Goal: Task Accomplishment & Management: Manage account settings

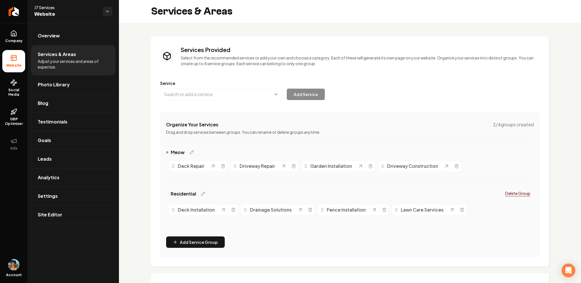
scroll to position [90, 0]
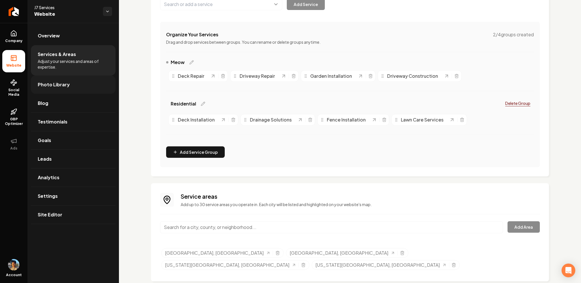
click at [62, 86] on span "Photo Library" at bounding box center [54, 84] width 32 height 7
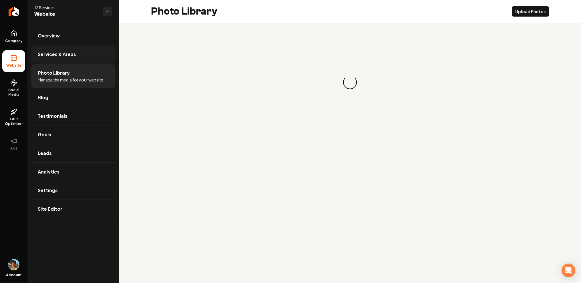
click at [76, 58] on link "Services & Areas" at bounding box center [73, 54] width 85 height 18
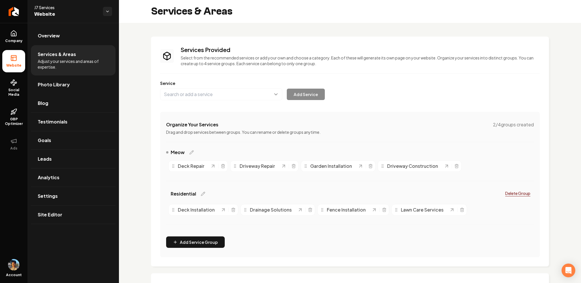
click at [70, 73] on li "Services & Areas Adjust your services and areas of expertise." at bounding box center [73, 60] width 85 height 30
click at [66, 80] on link "Photo Library" at bounding box center [73, 85] width 85 height 18
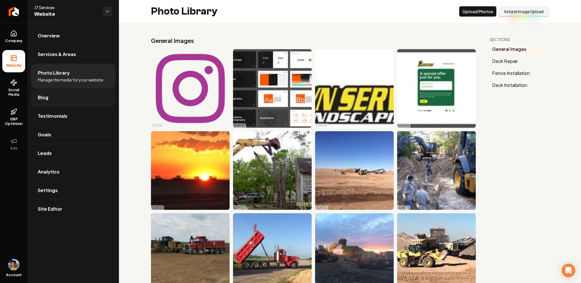
click at [60, 99] on link "Blog" at bounding box center [73, 97] width 85 height 18
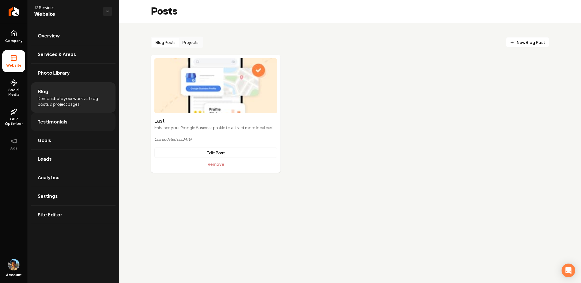
click at [64, 124] on span "Testimonials" at bounding box center [53, 121] width 30 height 7
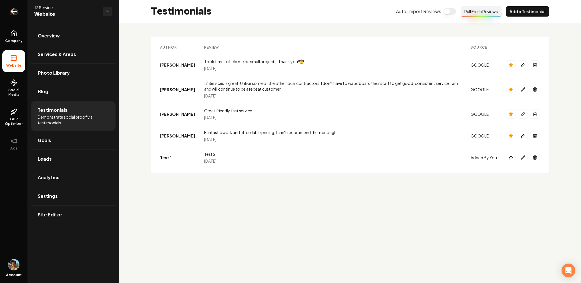
click at [14, 10] on icon "Return to dashboard" at bounding box center [13, 11] width 9 height 9
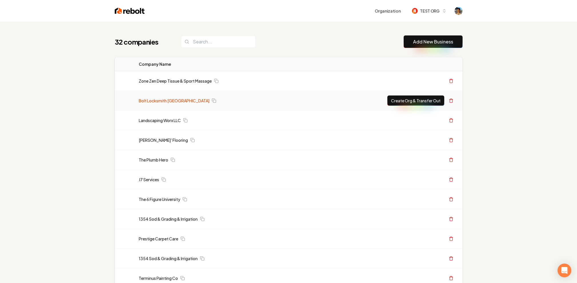
click at [156, 101] on link "Bolt Locksmith Williamsburg" at bounding box center [174, 101] width 71 height 6
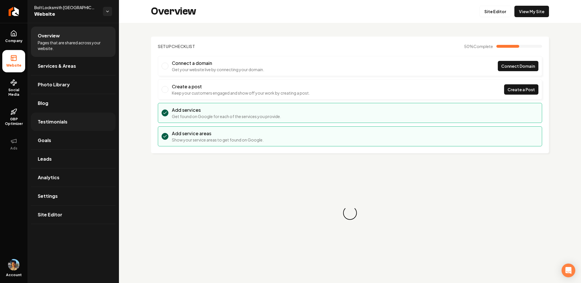
click at [62, 124] on span "Testimonials" at bounding box center [53, 121] width 30 height 7
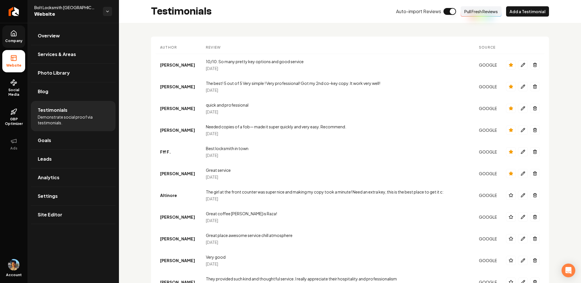
click at [14, 34] on icon at bounding box center [14, 34] width 2 height 3
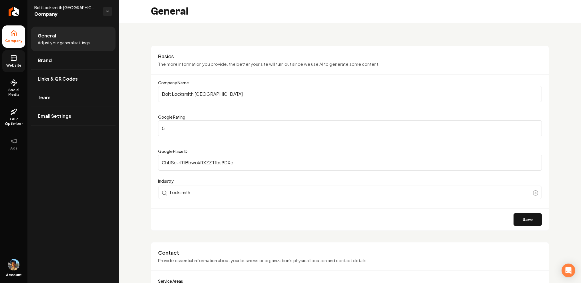
click at [14, 61] on icon at bounding box center [13, 58] width 7 height 7
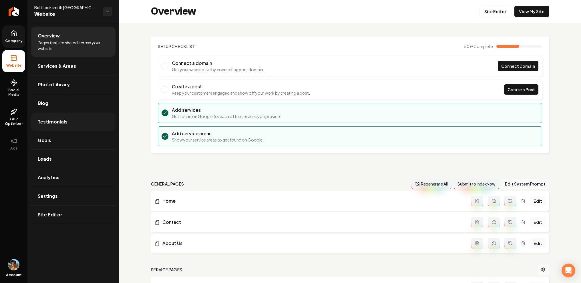
click at [63, 125] on span "Testimonials" at bounding box center [53, 121] width 30 height 7
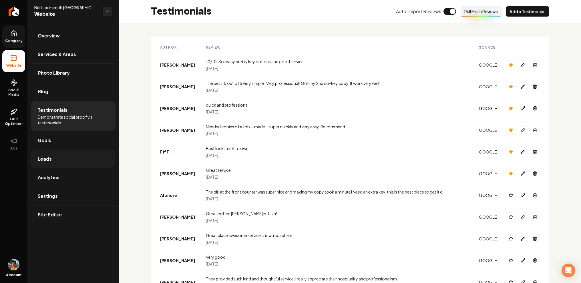
click at [50, 158] on span "Leads" at bounding box center [45, 159] width 14 height 7
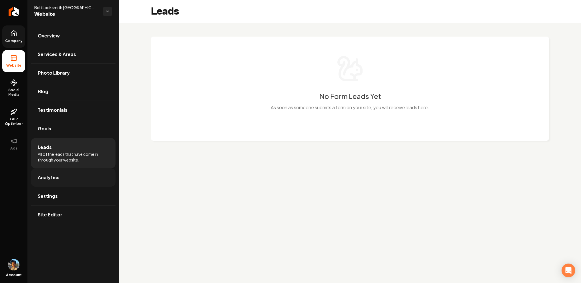
click at [51, 177] on span "Analytics" at bounding box center [49, 177] width 22 height 7
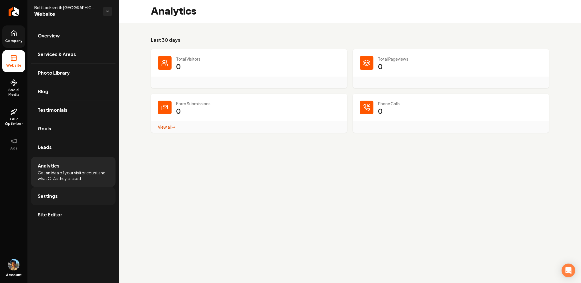
click at [71, 194] on link "Settings" at bounding box center [73, 196] width 85 height 18
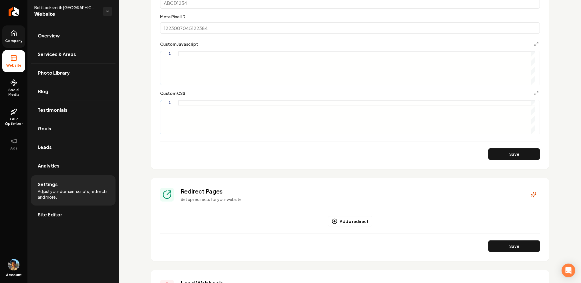
scroll to position [424, 0]
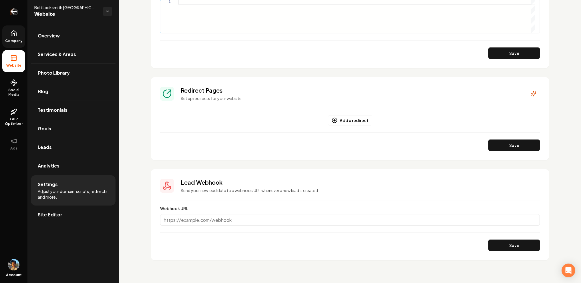
click at [14, 12] on icon "Return to dashboard" at bounding box center [13, 11] width 9 height 9
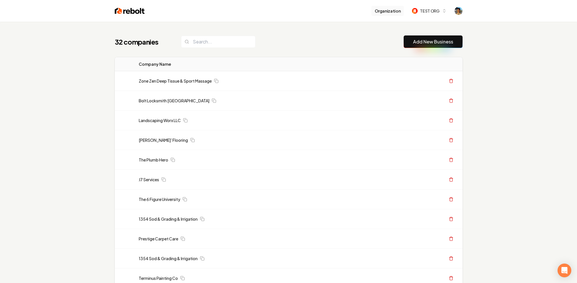
click at [394, 11] on button "Organization" at bounding box center [387, 11] width 33 height 10
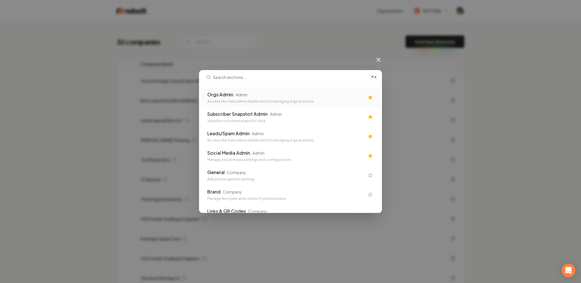
click at [227, 95] on div "Orgs Admin" at bounding box center [220, 94] width 26 height 7
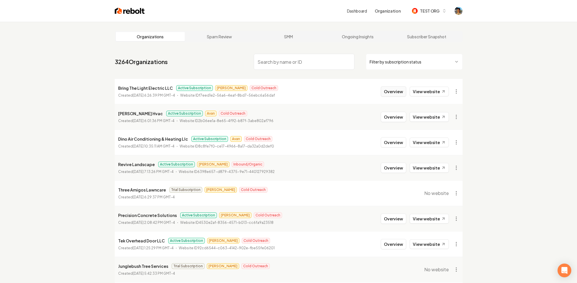
click at [391, 88] on button "Overview" at bounding box center [393, 91] width 25 height 10
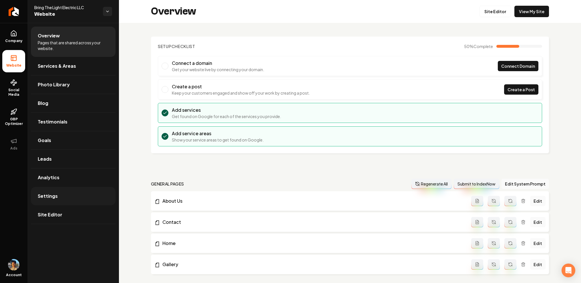
click at [56, 203] on link "Settings" at bounding box center [73, 196] width 85 height 18
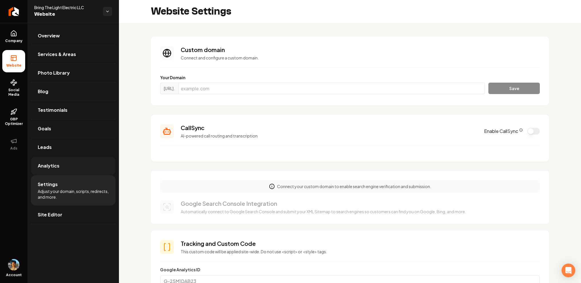
click at [54, 171] on link "Analytics" at bounding box center [73, 166] width 85 height 18
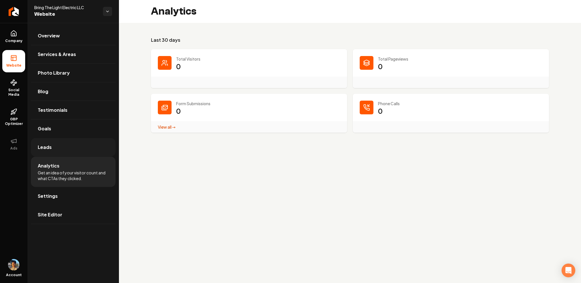
click at [58, 144] on link "Leads" at bounding box center [73, 147] width 85 height 18
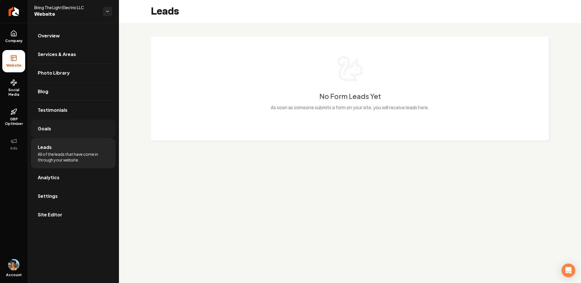
click at [53, 134] on link "Goals" at bounding box center [73, 129] width 85 height 18
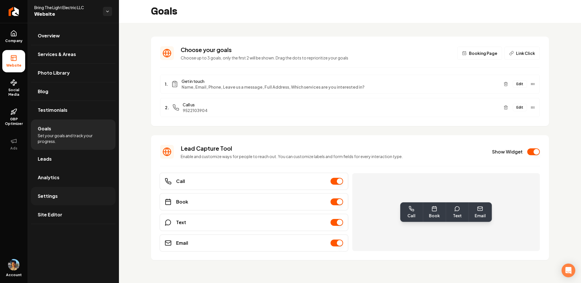
click at [71, 188] on link "Settings" at bounding box center [73, 196] width 85 height 18
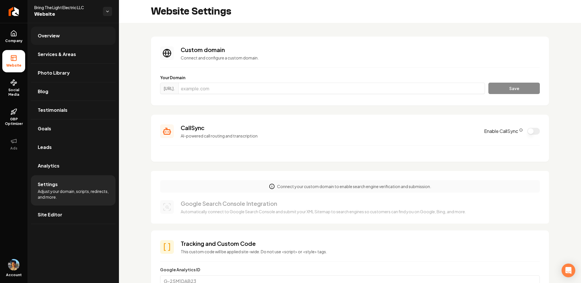
click at [60, 37] on link "Overview" at bounding box center [73, 36] width 85 height 18
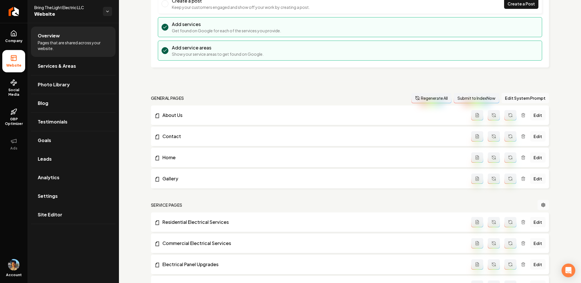
scroll to position [281, 0]
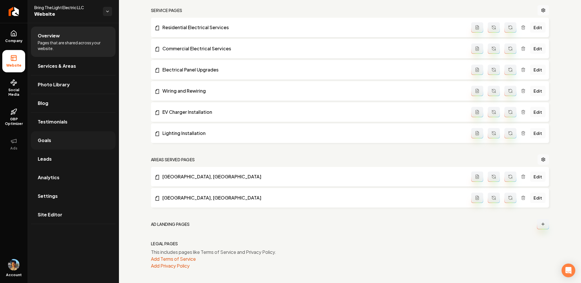
click at [47, 137] on span "Goals" at bounding box center [44, 140] width 13 height 7
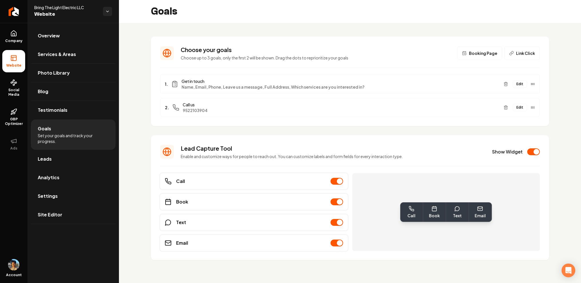
click at [523, 87] on button "Edit" at bounding box center [520, 83] width 14 height 7
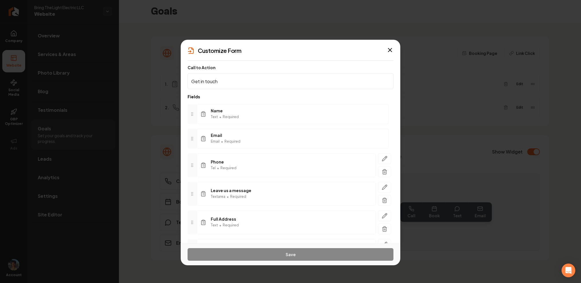
scroll to position [47, 0]
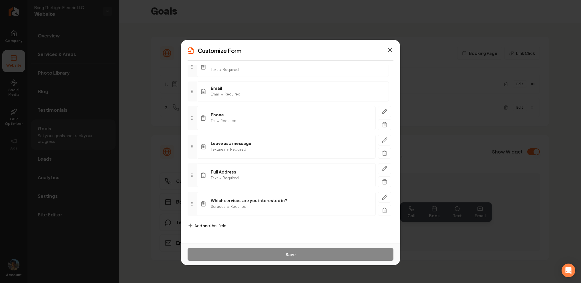
click at [391, 50] on icon "button" at bounding box center [390, 49] width 3 height 3
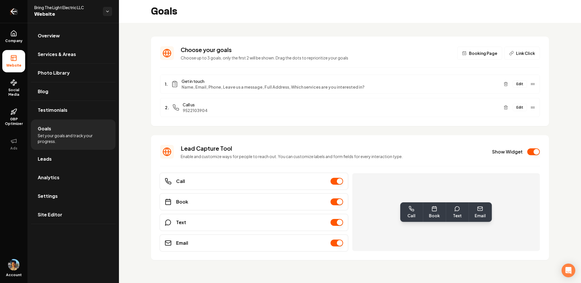
click at [9, 17] on link "Return to dashboard" at bounding box center [13, 11] width 27 height 23
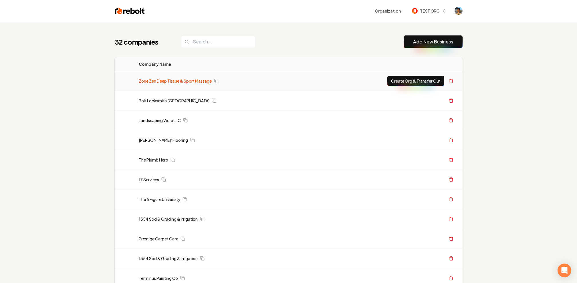
click at [155, 82] on link "Zone Zen Deep Tissue & Sport Massage" at bounding box center [175, 81] width 73 height 6
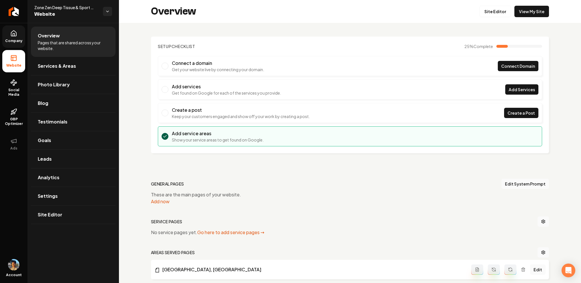
click at [16, 40] on span "Company" at bounding box center [14, 41] width 22 height 5
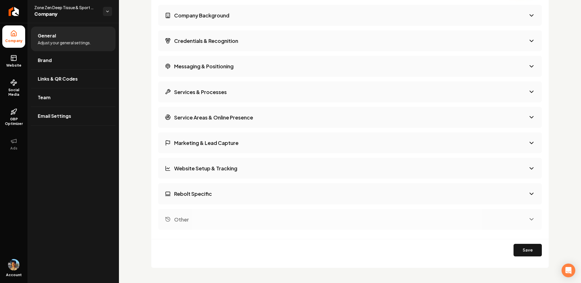
scroll to position [997, 0]
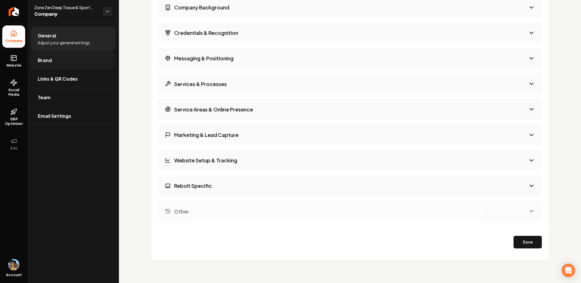
click at [48, 62] on span "Brand" at bounding box center [45, 60] width 14 height 7
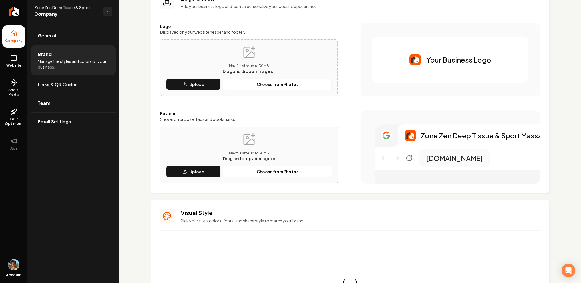
scroll to position [207, 0]
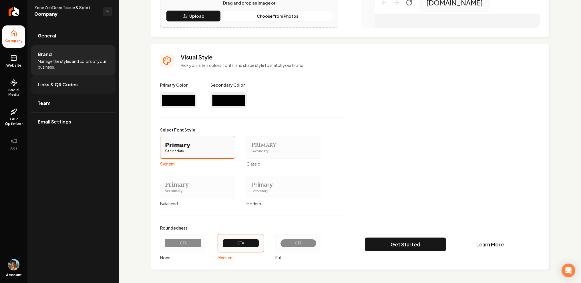
click at [65, 85] on span "Links & QR Codes" at bounding box center [58, 84] width 40 height 7
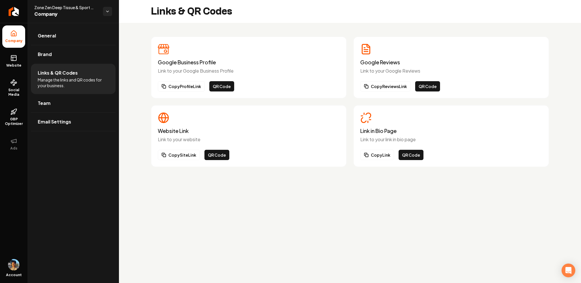
click at [149, 95] on div "Google Business Profile Link to your Google Business Profile Copy Profile Link …" at bounding box center [350, 102] width 462 height 158
click at [83, 97] on link "Team" at bounding box center [73, 103] width 85 height 18
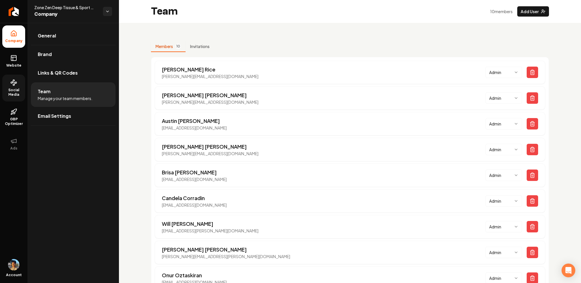
click at [18, 88] on span "Social Media" at bounding box center [13, 92] width 23 height 9
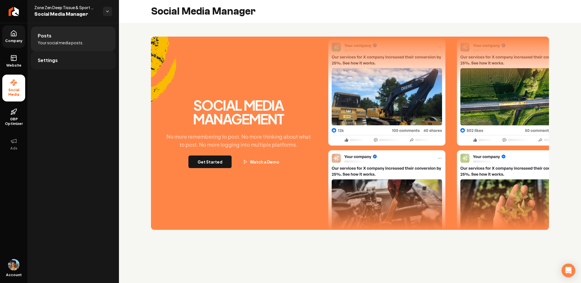
click at [60, 57] on link "Settings" at bounding box center [73, 60] width 85 height 18
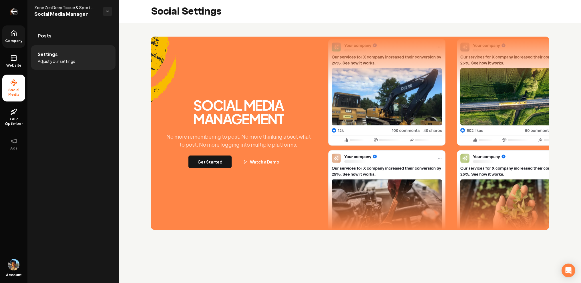
click at [14, 16] on link "Return to dashboard" at bounding box center [13, 11] width 27 height 23
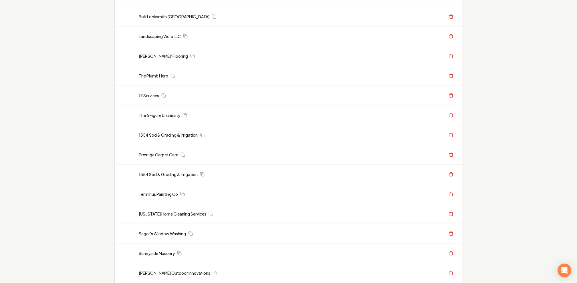
scroll to position [27, 0]
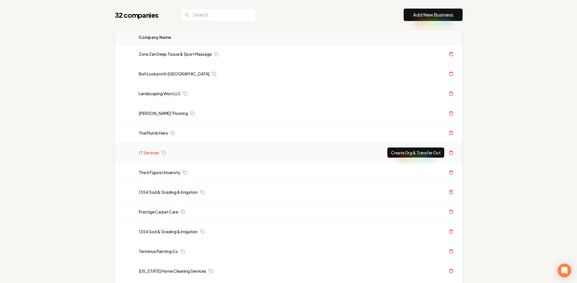
click at [152, 153] on link "J7 Services" at bounding box center [149, 153] width 20 height 6
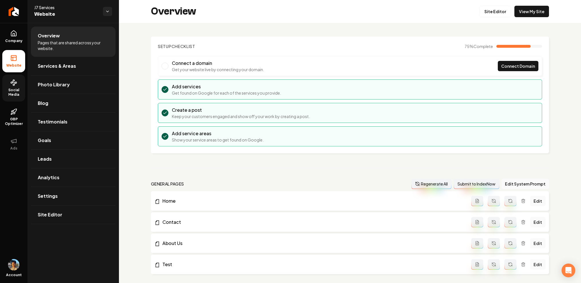
click at [15, 91] on span "Social Media" at bounding box center [13, 92] width 23 height 9
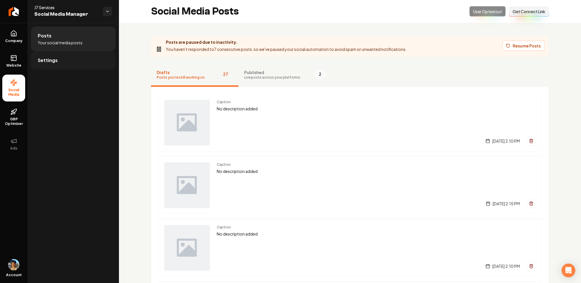
click at [58, 65] on link "Settings" at bounding box center [73, 60] width 85 height 18
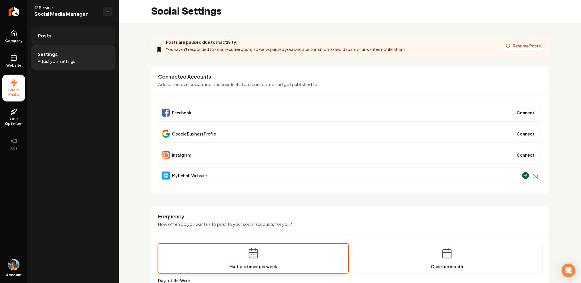
click at [60, 36] on link "Posts" at bounding box center [73, 36] width 85 height 18
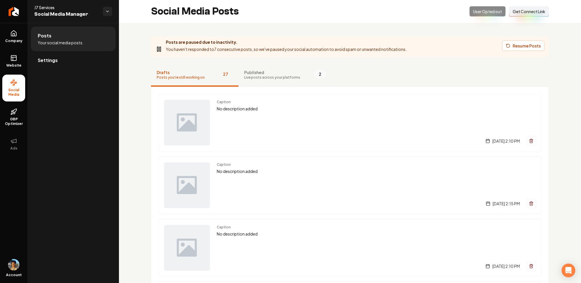
click at [270, 75] on span "Live posts across your platforms" at bounding box center [272, 77] width 56 height 5
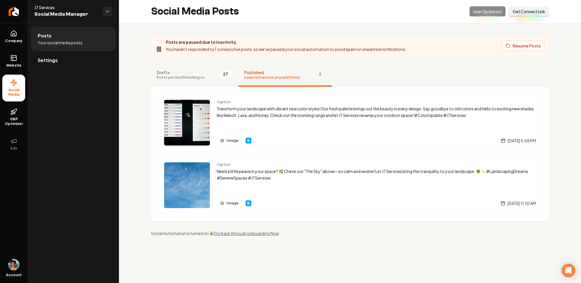
click at [170, 60] on div "Posts are paused due to inactivity. You haven't responded to 7 consecutive post…" at bounding box center [350, 136] width 462 height 227
click at [172, 74] on span "Drafts" at bounding box center [181, 73] width 48 height 6
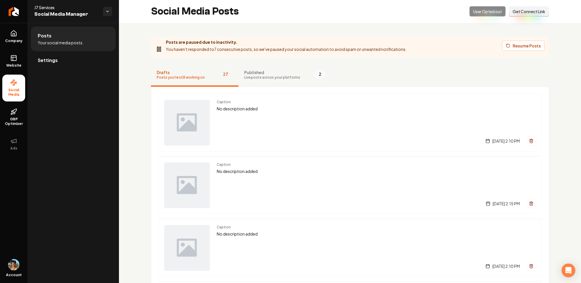
click at [251, 74] on span "Published" at bounding box center [272, 73] width 56 height 6
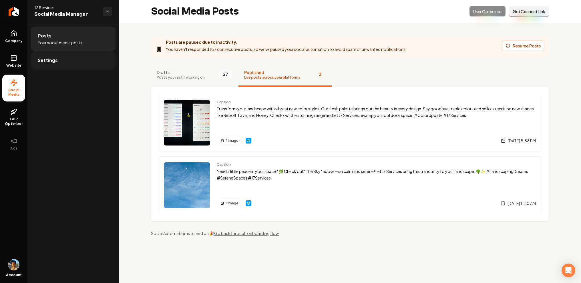
click at [75, 63] on link "Settings" at bounding box center [73, 60] width 85 height 18
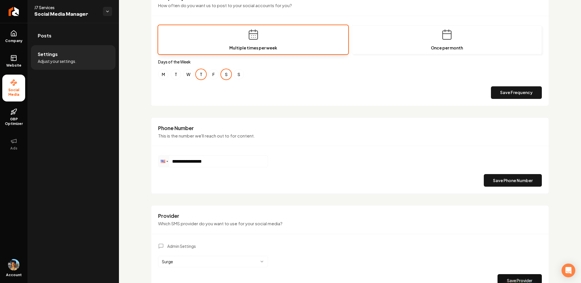
scroll to position [253, 0]
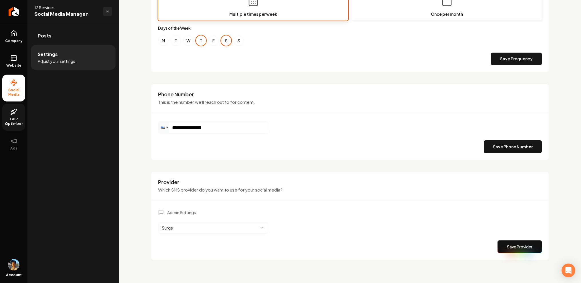
click at [14, 114] on icon at bounding box center [14, 113] width 1 height 2
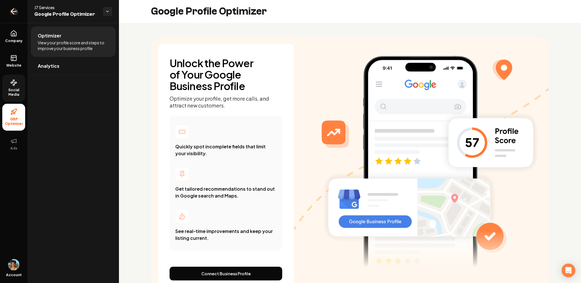
click at [16, 12] on icon "Return to dashboard" at bounding box center [13, 11] width 9 height 9
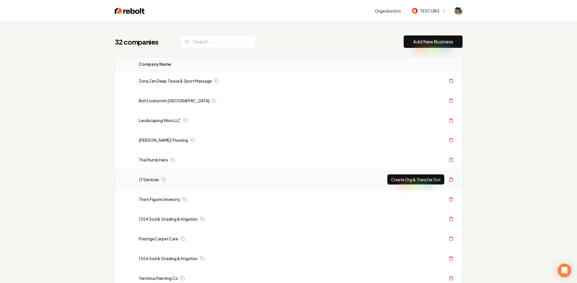
scroll to position [456, 0]
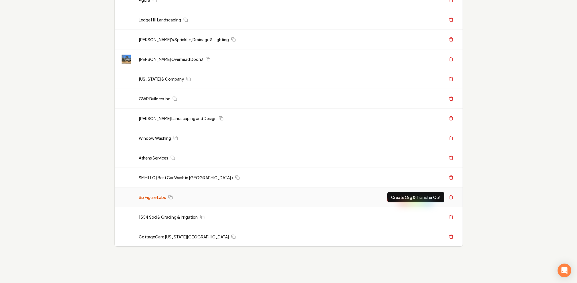
click at [156, 197] on link "Six Figure Labs" at bounding box center [152, 198] width 27 height 6
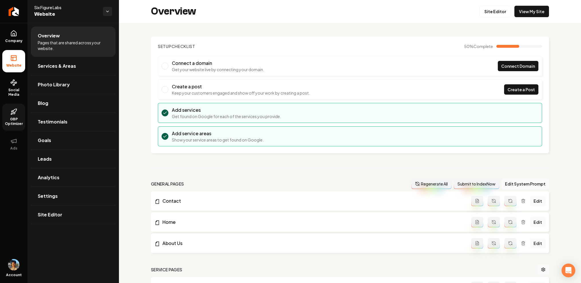
click at [15, 115] on icon at bounding box center [13, 111] width 7 height 7
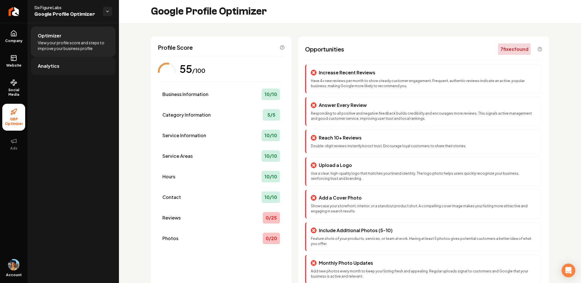
click at [65, 64] on link "Analytics" at bounding box center [73, 66] width 85 height 18
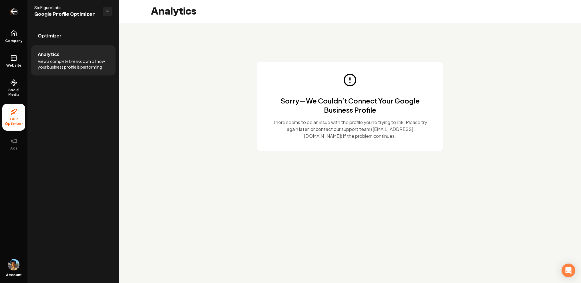
click at [17, 7] on link "Return to dashboard" at bounding box center [13, 11] width 27 height 23
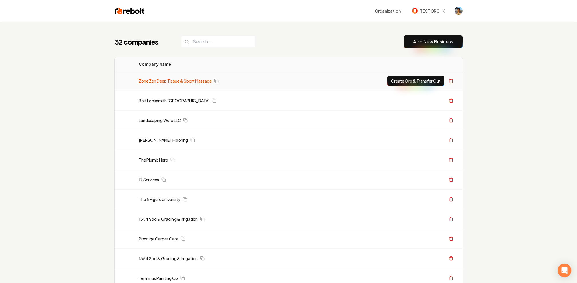
click at [163, 82] on link "Zone Zen Deep Tissue & Sport Massage" at bounding box center [175, 81] width 73 height 6
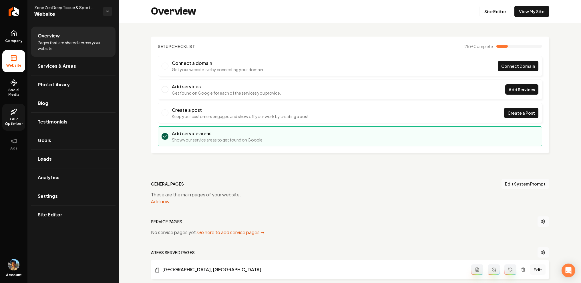
click at [12, 116] on link "GBP Optimizer" at bounding box center [13, 117] width 23 height 27
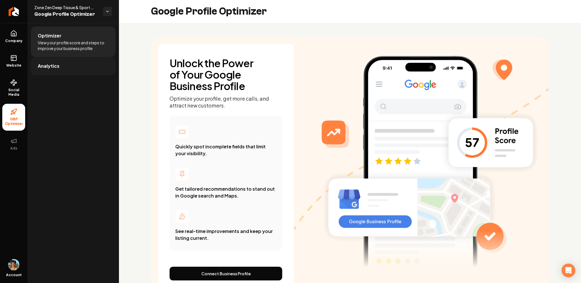
click at [58, 66] on link "Analytics" at bounding box center [73, 66] width 85 height 18
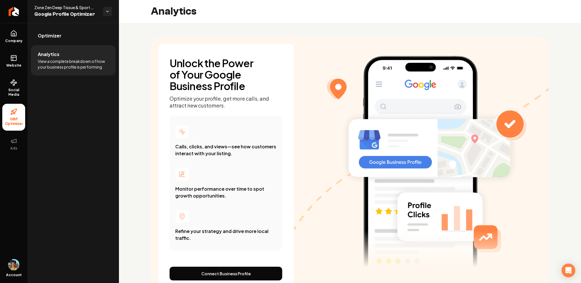
scroll to position [30, 0]
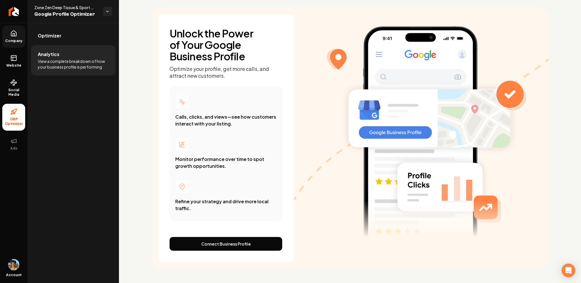
click at [15, 30] on icon at bounding box center [13, 33] width 7 height 7
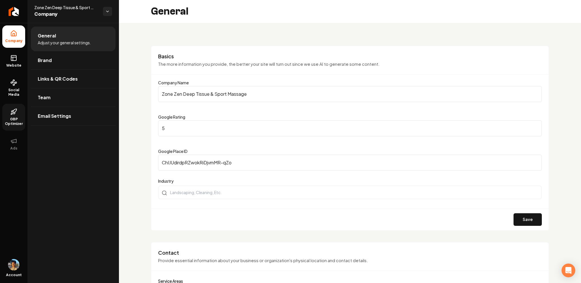
click at [15, 35] on icon at bounding box center [13, 33] width 7 height 7
click at [63, 60] on link "Brand" at bounding box center [73, 60] width 85 height 18
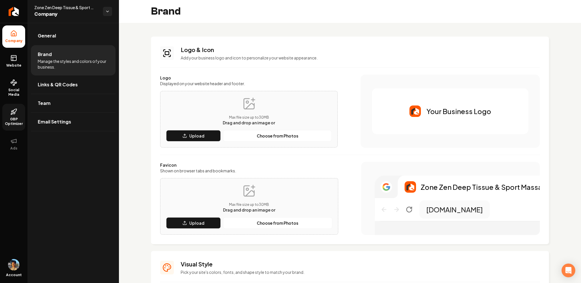
click at [459, 13] on div "Brand" at bounding box center [350, 11] width 462 height 23
click at [53, 86] on span "Links & QR Codes" at bounding box center [58, 84] width 40 height 7
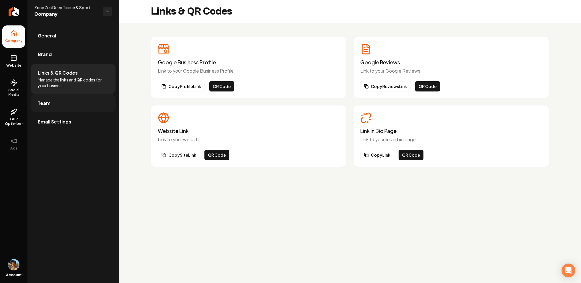
click at [70, 104] on link "Team" at bounding box center [73, 103] width 85 height 18
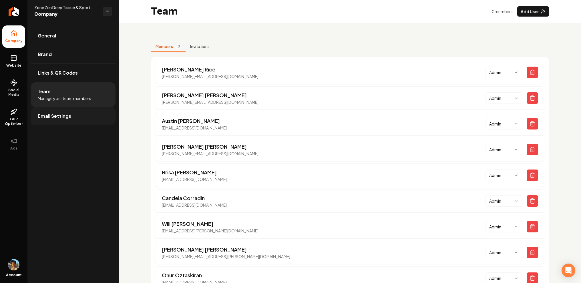
click at [51, 118] on span "Email Settings" at bounding box center [54, 116] width 33 height 7
click at [23, 63] on link "Website" at bounding box center [13, 61] width 23 height 22
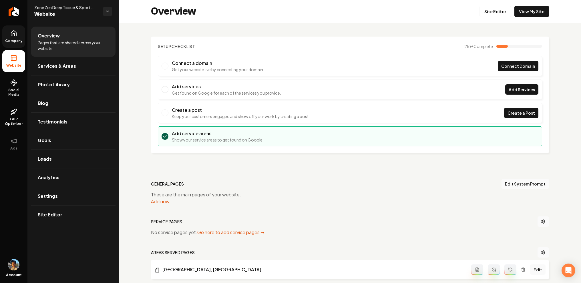
click at [17, 38] on link "Company" at bounding box center [13, 36] width 23 height 22
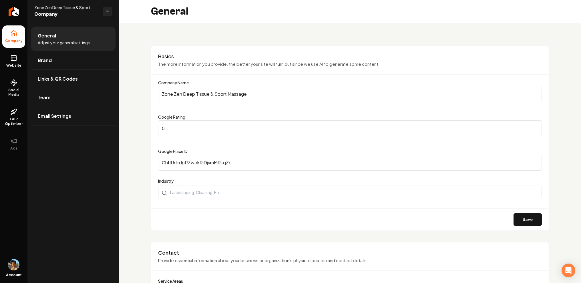
click at [66, 34] on li "General Adjust your general settings." at bounding box center [73, 39] width 85 height 25
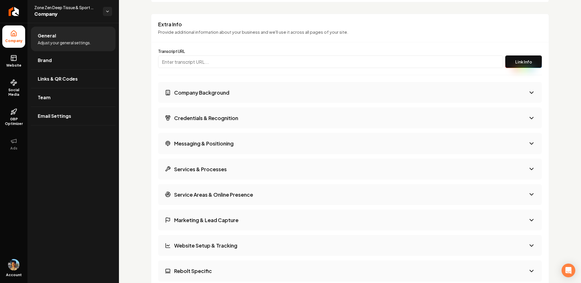
scroll to position [997, 0]
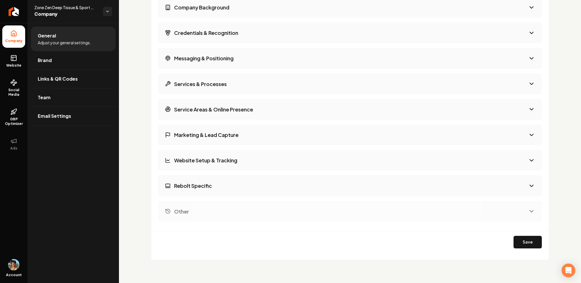
click at [184, 137] on h3 "Marketing & Lead Capture" at bounding box center [206, 134] width 64 height 7
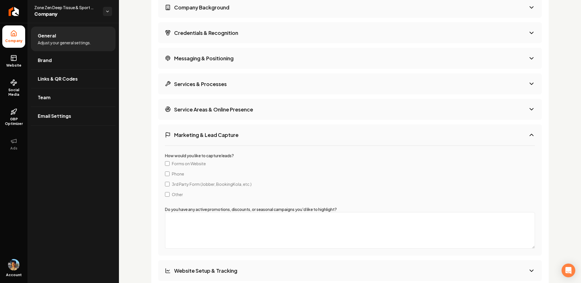
click at [192, 136] on h3 "Marketing & Lead Capture" at bounding box center [206, 134] width 64 height 7
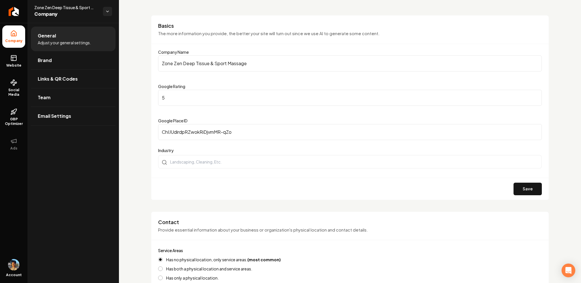
scroll to position [0, 0]
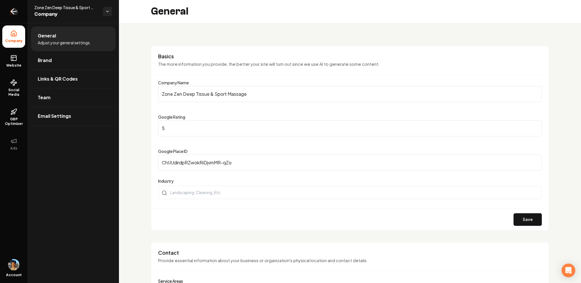
click at [13, 10] on icon "Return to dashboard" at bounding box center [13, 11] width 9 height 9
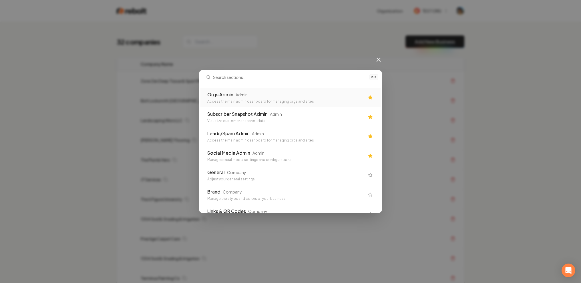
click at [235, 98] on div "Orgs Admin Admin" at bounding box center [285, 94] width 157 height 7
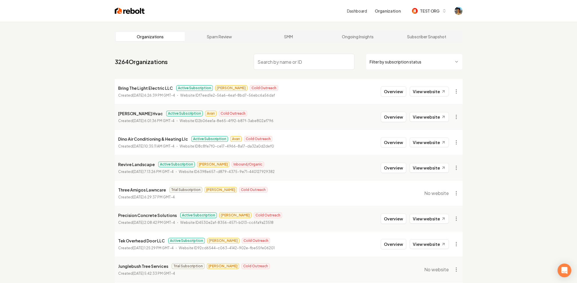
click at [142, 165] on p "Revive Landscape" at bounding box center [136, 164] width 37 height 7
click at [389, 168] on button "Overview" at bounding box center [393, 168] width 25 height 10
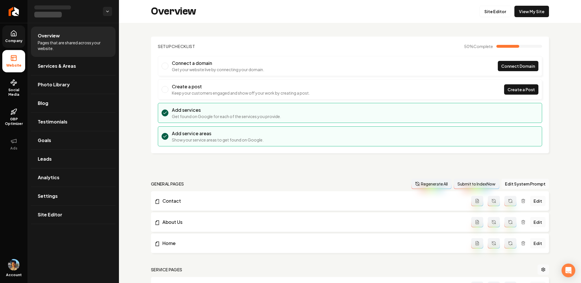
click at [18, 39] on span "Company" at bounding box center [14, 41] width 22 height 5
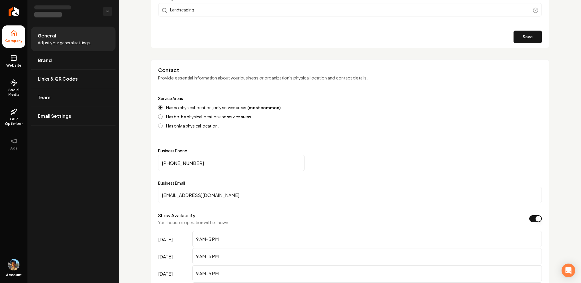
scroll to position [49, 0]
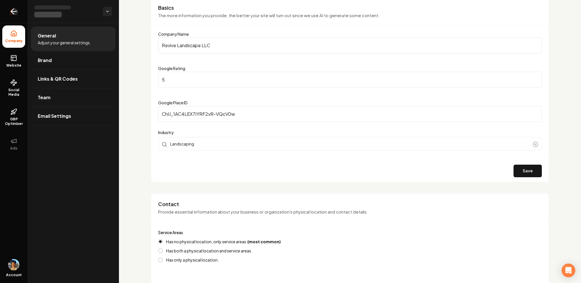
click at [15, 11] on icon "Return to dashboard" at bounding box center [13, 11] width 5 height 0
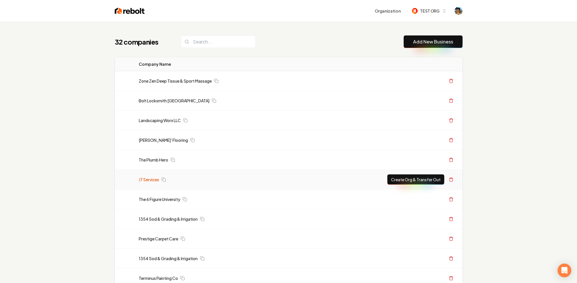
click at [148, 180] on link "J7 Services" at bounding box center [149, 180] width 20 height 6
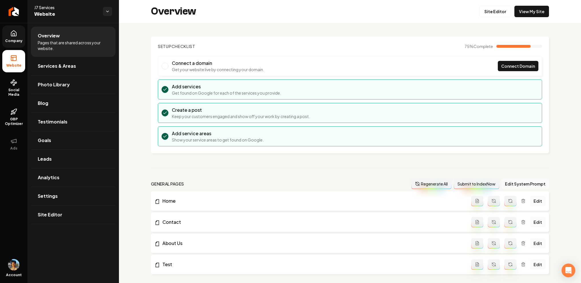
click at [18, 43] on span "Company" at bounding box center [14, 41] width 22 height 5
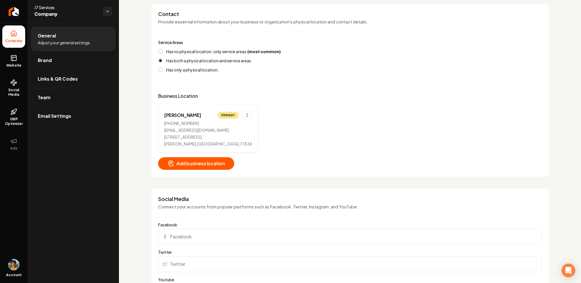
scroll to position [237, 0]
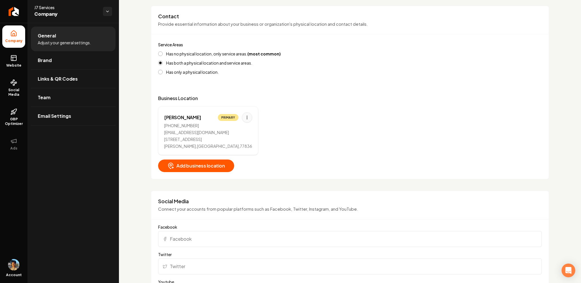
click at [239, 115] on html "Company Website Social Media GBP Optimizer Ads Account J7 Services Company Gene…" at bounding box center [290, 141] width 581 height 283
click at [138, 128] on html "Company Website Social Media GBP Optimizer Ads Account J7 Services Company Gene…" at bounding box center [290, 141] width 581 height 283
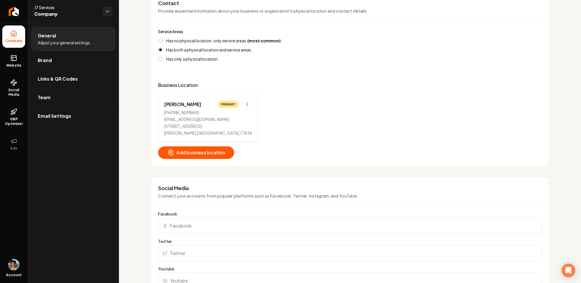
scroll to position [251, 0]
click at [201, 151] on span "Add business location" at bounding box center [196, 151] width 58 height 7
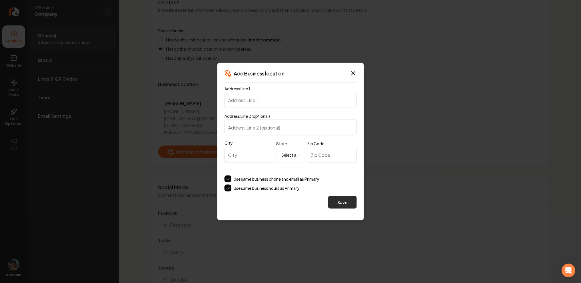
click at [338, 203] on button "Save" at bounding box center [342, 202] width 28 height 13
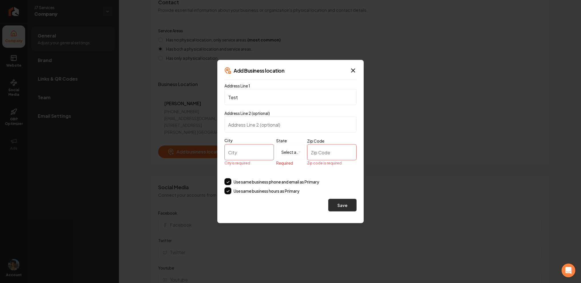
type input "Test"
click at [332, 203] on button "Save" at bounding box center [342, 205] width 28 height 13
type input "Test"
click at [317, 154] on input "Zip Code" at bounding box center [331, 152] width 49 height 16
type input "30305"
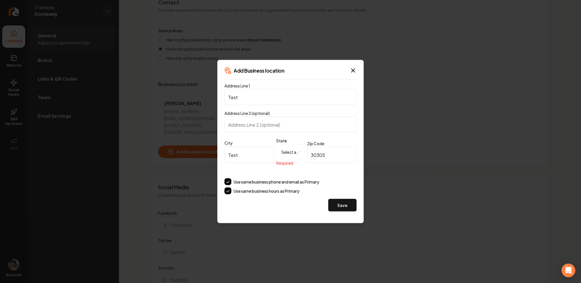
click at [291, 151] on body "Company Website Social Media GBP Optimizer Ads Account J7 Services Company Gene…" at bounding box center [290, 141] width 581 height 283
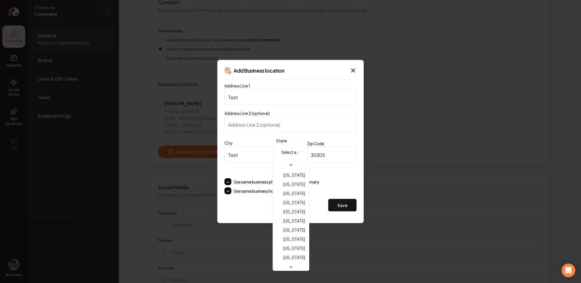
scroll to position [18, 0]
select select "**"
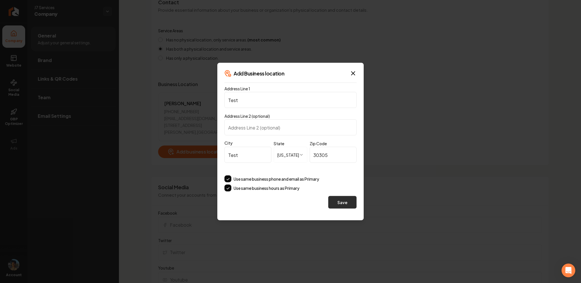
click at [331, 200] on button "Save" at bounding box center [342, 202] width 28 height 13
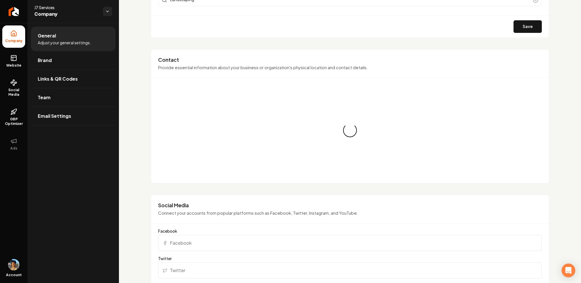
scroll to position [194, 0]
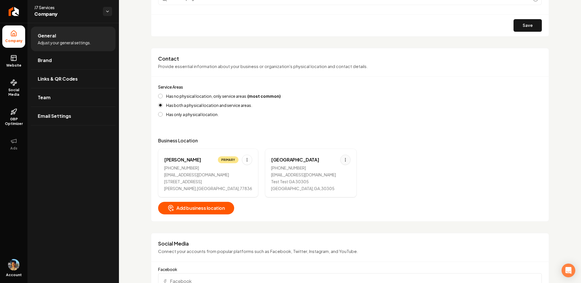
click at [339, 159] on html "Company Website Social Media GBP Optimizer Ads Account J7 Services Company Gene…" at bounding box center [290, 141] width 581 height 283
click at [364, 154] on html "Company Website Social Media GBP Optimizer Ads Account J7 Services Company Gene…" at bounding box center [290, 141] width 581 height 283
click at [48, 65] on link "Brand" at bounding box center [73, 60] width 85 height 18
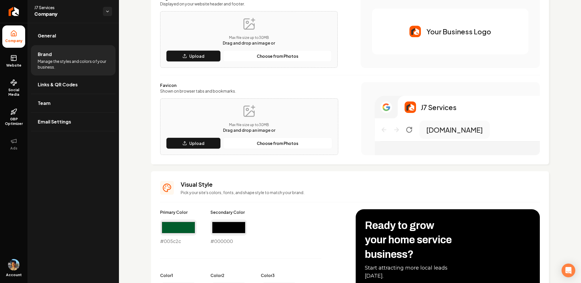
scroll to position [79, 0]
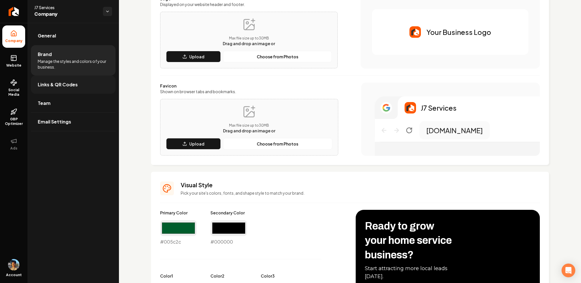
click at [68, 78] on link "Links & QR Codes" at bounding box center [73, 85] width 85 height 18
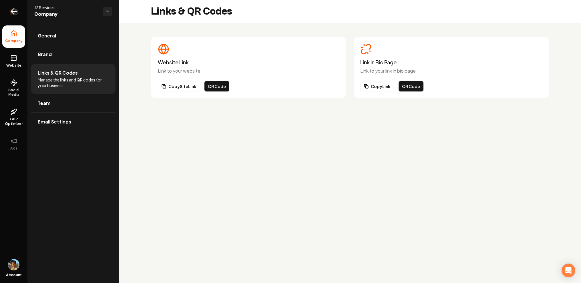
click at [17, 9] on icon "Return to dashboard" at bounding box center [13, 11] width 9 height 9
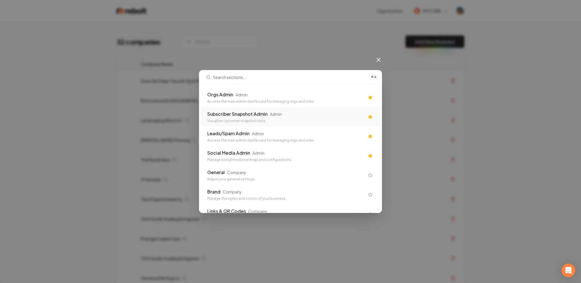
click at [240, 102] on div "Access the main admin dashboard for managing orgs and sites" at bounding box center [285, 101] width 157 height 5
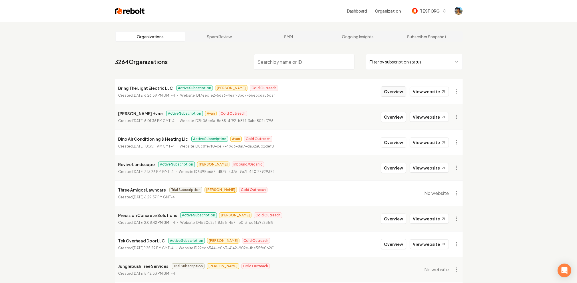
click at [395, 91] on button "Overview" at bounding box center [393, 91] width 25 height 10
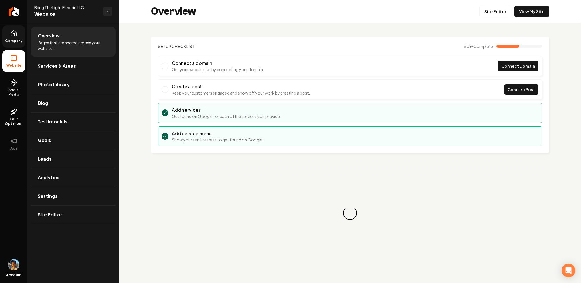
click at [14, 39] on span "Company" at bounding box center [14, 41] width 22 height 5
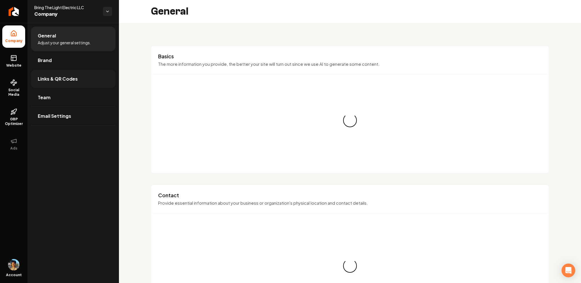
click at [70, 77] on span "Links & QR Codes" at bounding box center [58, 79] width 40 height 7
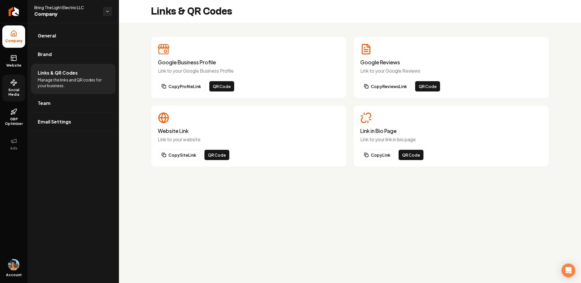
click at [15, 80] on icon at bounding box center [13, 82] width 7 height 7
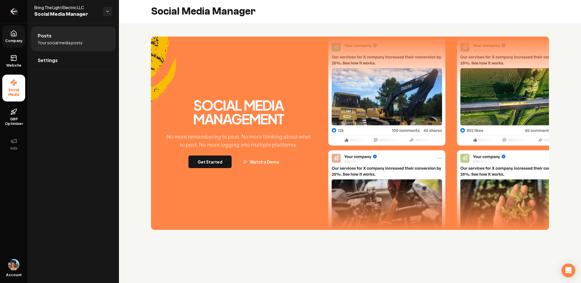
click at [15, 11] on icon "Return to dashboard" at bounding box center [13, 11] width 5 height 0
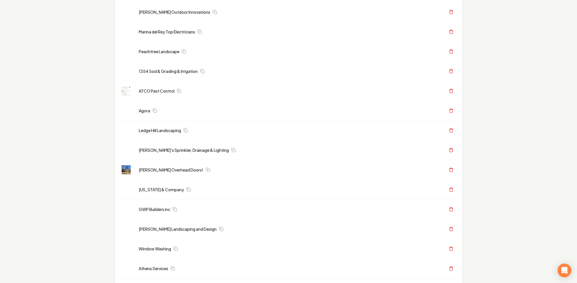
scroll to position [456, 0]
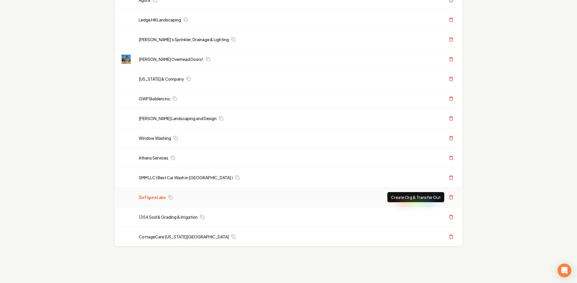
click at [157, 198] on link "Six Figure Labs" at bounding box center [152, 198] width 27 height 6
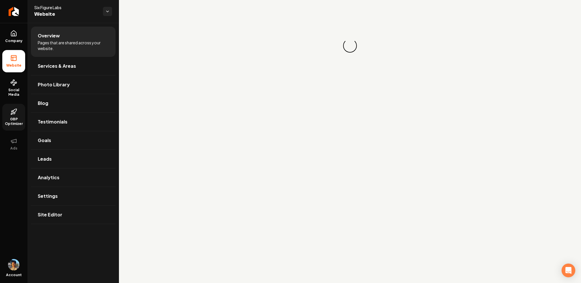
click at [20, 115] on link "GBP Optimizer" at bounding box center [13, 117] width 23 height 27
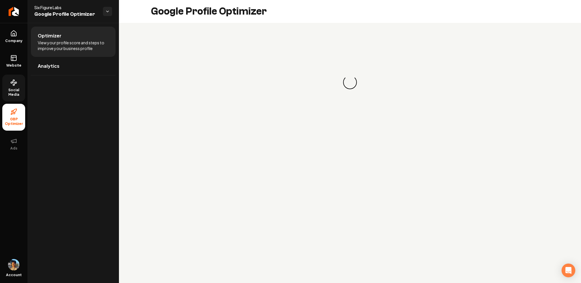
click at [16, 86] on link "Social Media" at bounding box center [13, 88] width 23 height 27
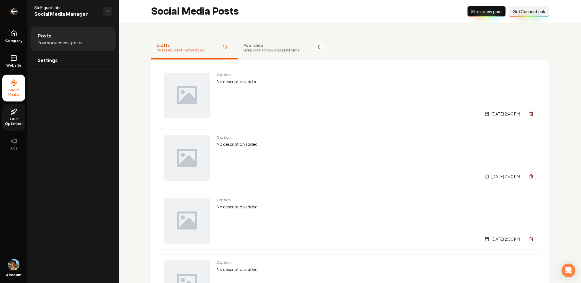
click at [11, 11] on icon "Return to dashboard" at bounding box center [13, 11] width 9 height 9
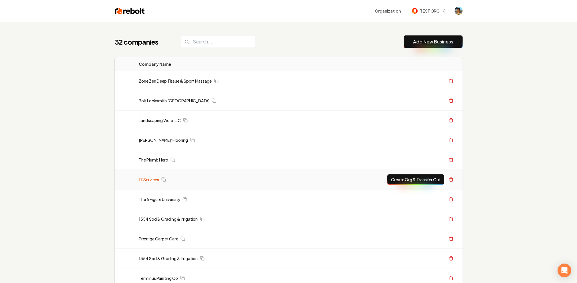
click at [142, 181] on link "J7 Services" at bounding box center [149, 180] width 20 height 6
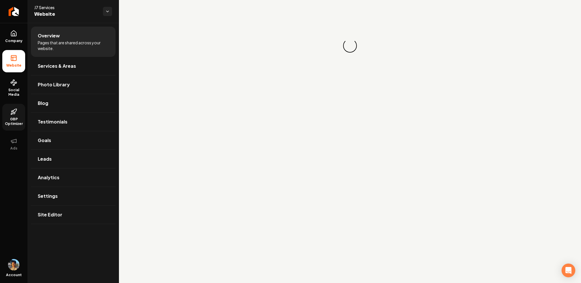
click at [13, 111] on icon at bounding box center [12, 111] width 2 height 1
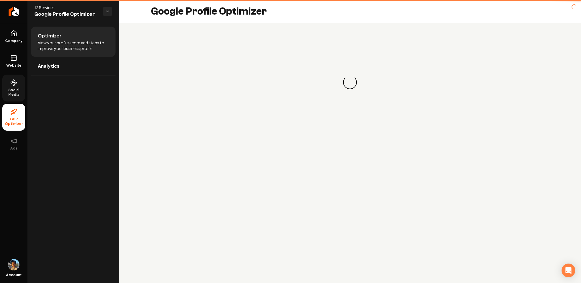
click at [17, 82] on link "Social Media" at bounding box center [13, 88] width 23 height 27
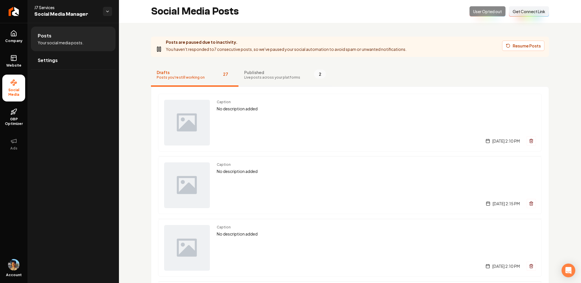
click at [261, 74] on span "Published" at bounding box center [272, 73] width 56 height 6
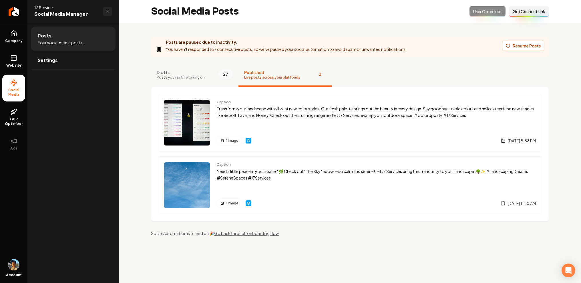
click at [394, 47] on p "You haven't responded to 7 consecutive posts, so we've paused your social autom…" at bounding box center [286, 49] width 241 height 7
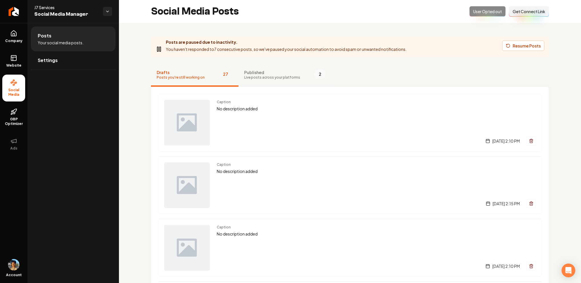
click at [271, 72] on span "Published" at bounding box center [272, 73] width 56 height 6
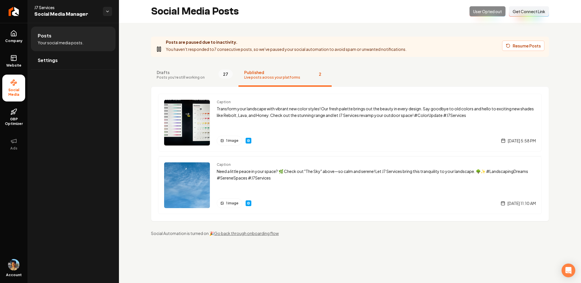
click at [255, 74] on span "Published" at bounding box center [272, 73] width 56 height 6
click at [68, 64] on link "Settings" at bounding box center [73, 60] width 85 height 18
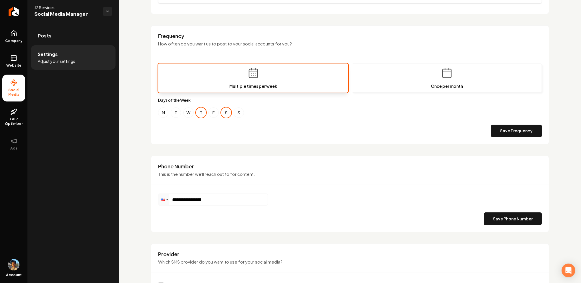
scroll to position [188, 0]
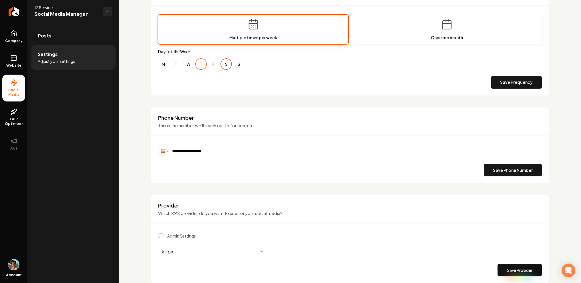
scroll to position [253, 0]
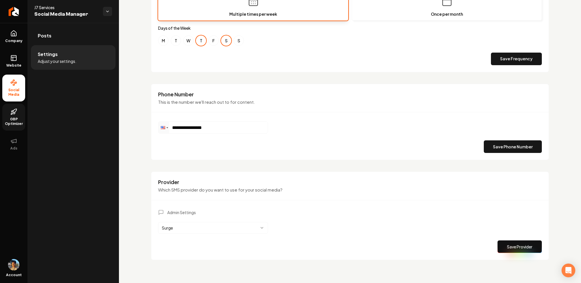
click at [23, 114] on link "GBP Optimizer" at bounding box center [13, 117] width 23 height 27
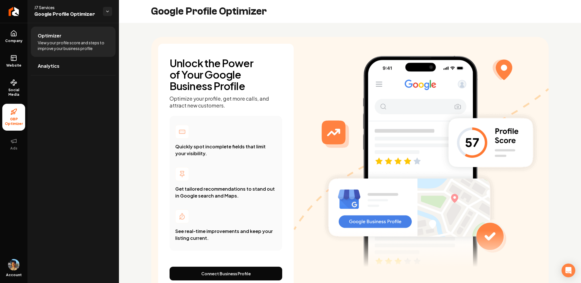
scroll to position [30, 0]
click at [13, 14] on icon "Return to dashboard" at bounding box center [13, 11] width 9 height 9
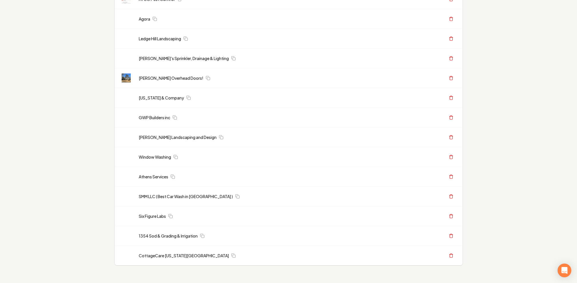
scroll to position [456, 0]
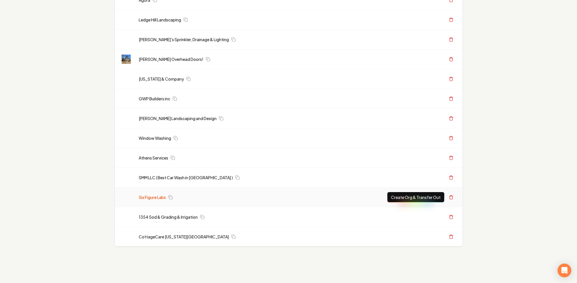
click at [160, 194] on td "Six Figure Labs" at bounding box center [229, 198] width 191 height 20
click at [158, 195] on link "Six Figure Labs" at bounding box center [152, 198] width 27 height 6
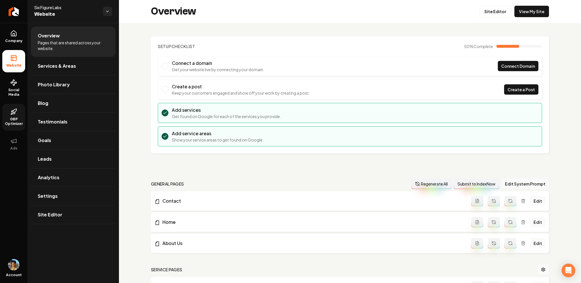
click at [13, 114] on icon at bounding box center [13, 111] width 7 height 7
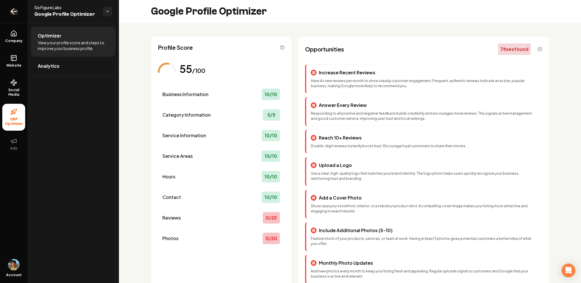
click at [11, 12] on icon "Return to dashboard" at bounding box center [12, 11] width 3 height 5
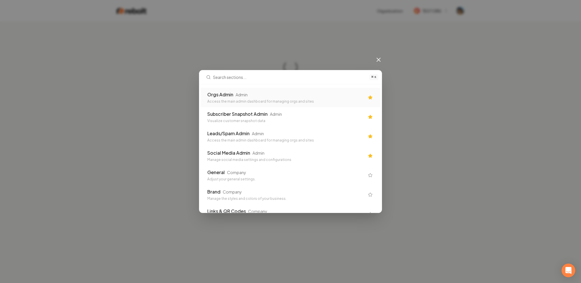
click at [229, 100] on div "Access the main admin dashboard for managing orgs and sites" at bounding box center [285, 101] width 157 height 5
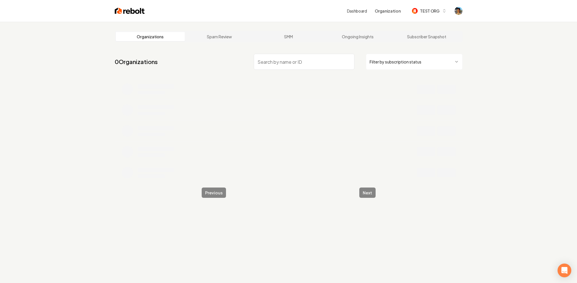
click at [523, 79] on div "Organizations Spam Review SMM Ongoing Insights Subscriber Snapshot 0 Organizati…" at bounding box center [288, 163] width 577 height 283
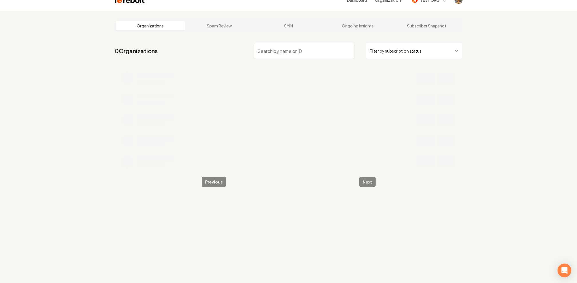
scroll to position [11, 0]
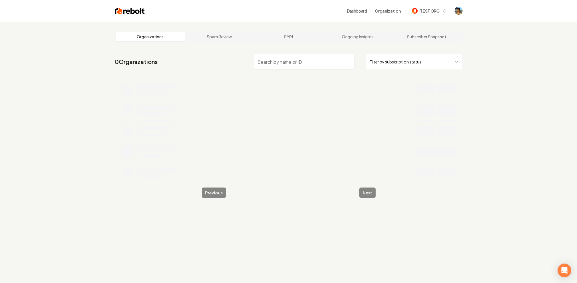
click at [151, 35] on link "Organizations" at bounding box center [150, 36] width 69 height 9
click at [359, 14] on div "Dashboard Organization TEST ORG" at bounding box center [398, 11] width 103 height 10
click at [360, 12] on link "Dashboard" at bounding box center [357, 11] width 20 height 6
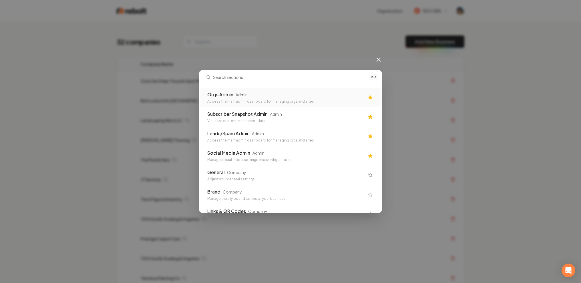
click at [251, 97] on div "Orgs Admin Admin" at bounding box center [285, 94] width 157 height 7
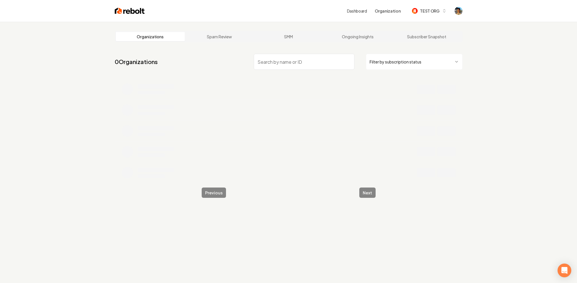
click at [191, 57] on nav "0 Organizations Filter by subscription status" at bounding box center [289, 63] width 348 height 25
click at [224, 39] on link "Spam Review" at bounding box center [219, 36] width 69 height 9
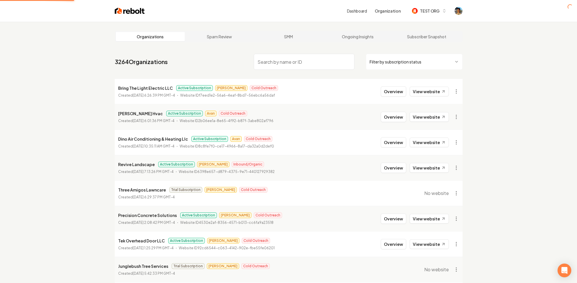
click at [158, 39] on link "Organizations" at bounding box center [150, 36] width 69 height 9
click at [399, 217] on button "Overview" at bounding box center [393, 219] width 25 height 10
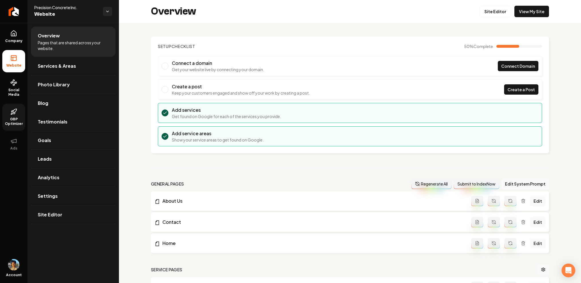
click at [16, 122] on span "GBP Optimizer" at bounding box center [13, 121] width 23 height 9
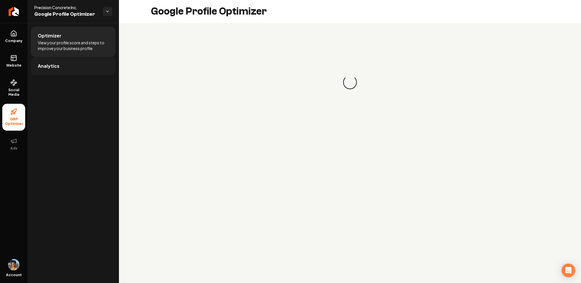
click at [75, 65] on link "Analytics" at bounding box center [73, 66] width 85 height 18
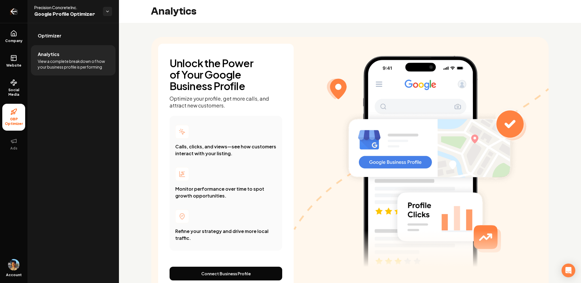
click at [13, 13] on icon "Return to dashboard" at bounding box center [13, 11] width 9 height 9
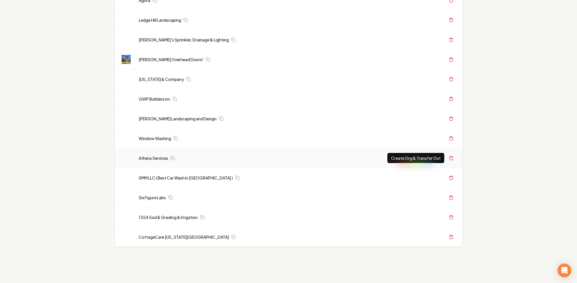
scroll to position [456, 0]
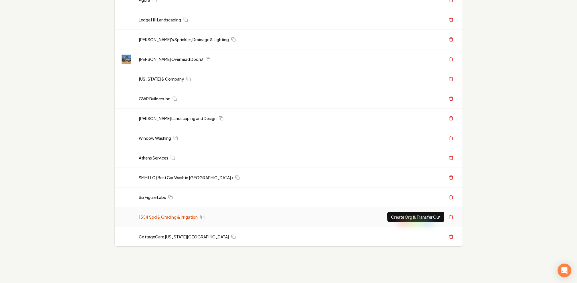
click at [158, 216] on link "1354 Sod & Grading & Irrigation" at bounding box center [168, 217] width 59 height 6
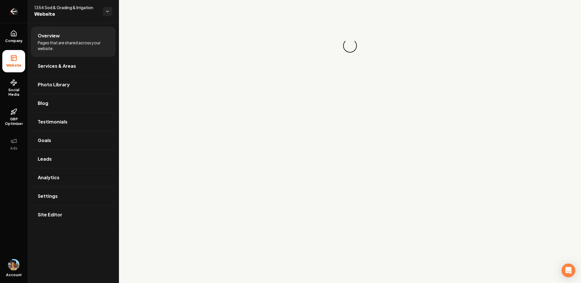
click at [7, 11] on link "Return to dashboard" at bounding box center [13, 11] width 27 height 23
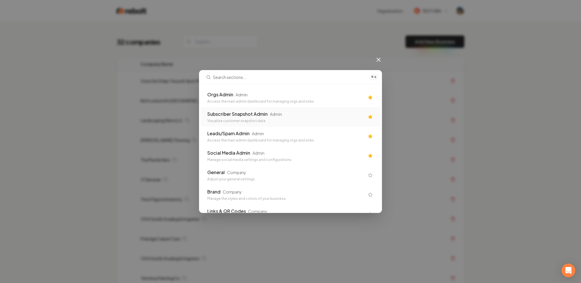
click at [310, 98] on div "Orgs Admin Admin" at bounding box center [285, 94] width 157 height 7
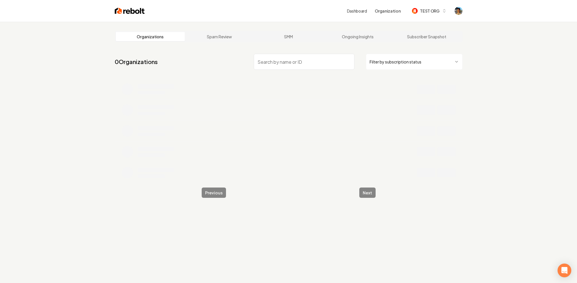
click at [290, 64] on input "search" at bounding box center [304, 62] width 101 height 16
type input "1354"
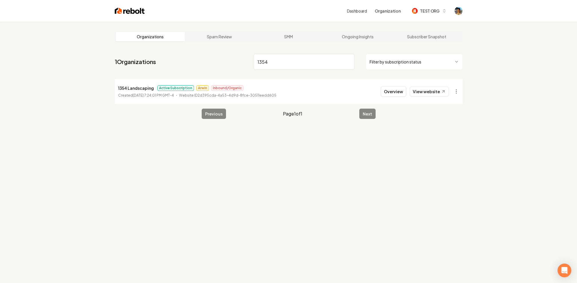
click at [103, 59] on div "Organizations Spam Review SMM Ongoing Insights Subscriber Snapshot 1 Organizati…" at bounding box center [288, 163] width 577 height 283
click at [392, 92] on button "Overview" at bounding box center [393, 91] width 25 height 10
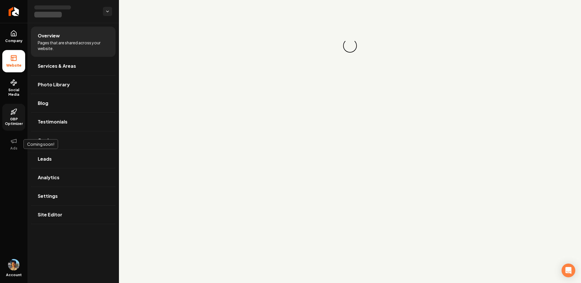
click at [19, 110] on link "GBP Optimizer" at bounding box center [13, 117] width 23 height 27
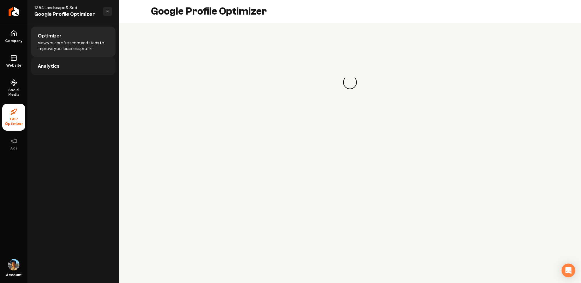
click at [62, 68] on link "Analytics" at bounding box center [73, 66] width 85 height 18
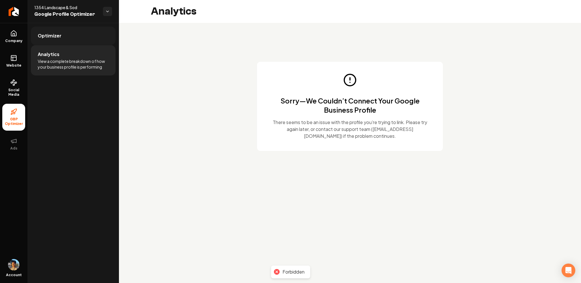
click at [59, 37] on span "Optimizer" at bounding box center [50, 35] width 24 height 7
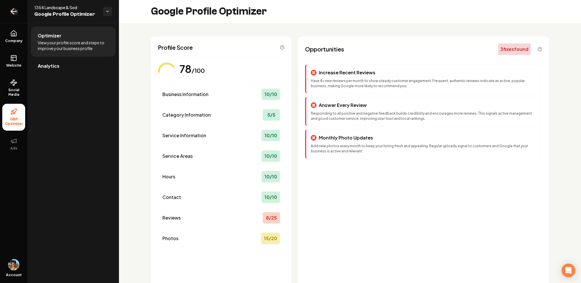
click at [14, 14] on icon "Return to dashboard" at bounding box center [12, 11] width 3 height 5
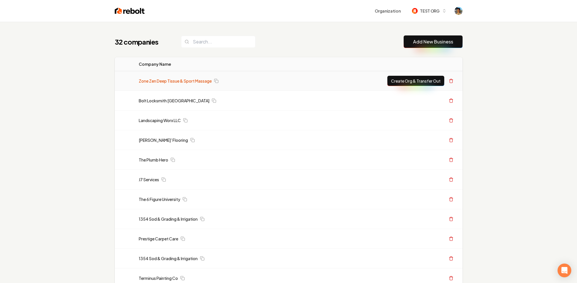
click at [157, 81] on link "Zone Zen Deep Tissue & Sport Massage" at bounding box center [175, 81] width 73 height 6
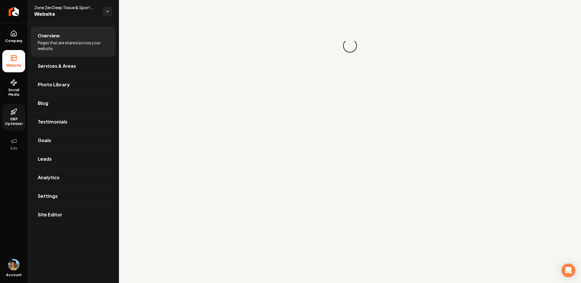
click at [12, 121] on span "GBP Optimizer" at bounding box center [13, 121] width 23 height 9
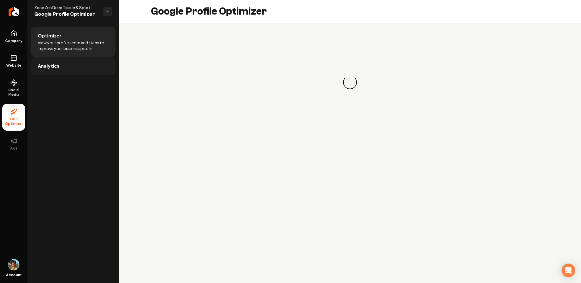
click at [65, 73] on link "Analytics" at bounding box center [73, 66] width 85 height 18
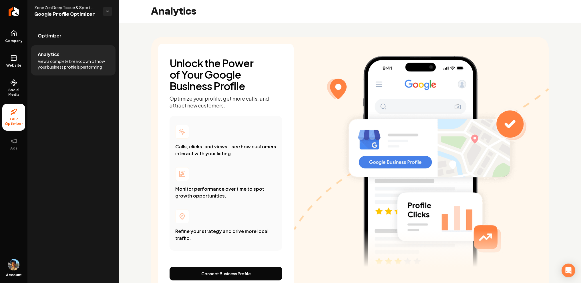
scroll to position [30, 0]
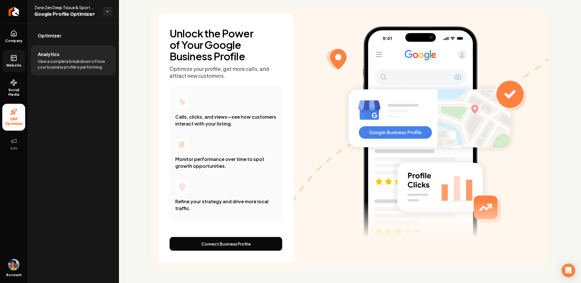
click at [12, 57] on icon at bounding box center [13, 58] width 7 height 7
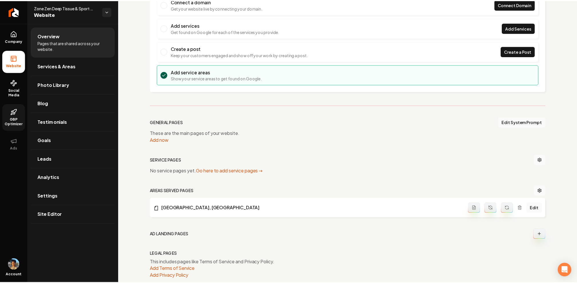
scroll to position [61, 0]
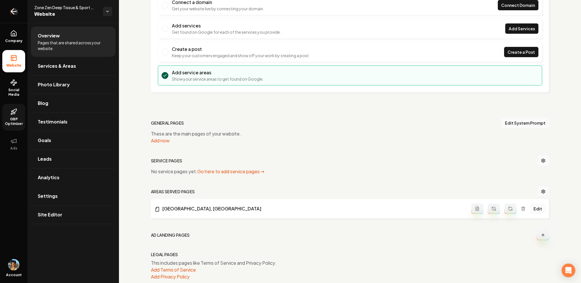
click at [19, 7] on link "Return to dashboard" at bounding box center [13, 11] width 27 height 23
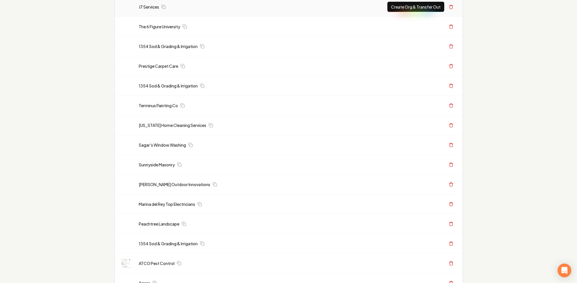
scroll to position [121, 0]
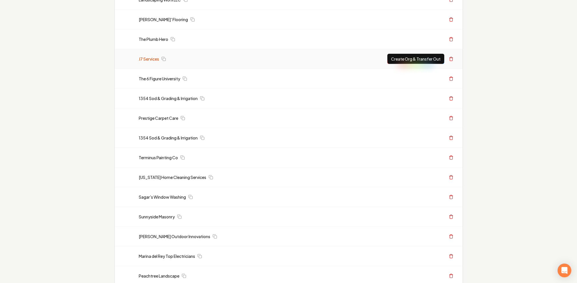
click at [150, 60] on link "J7 Services" at bounding box center [149, 59] width 20 height 6
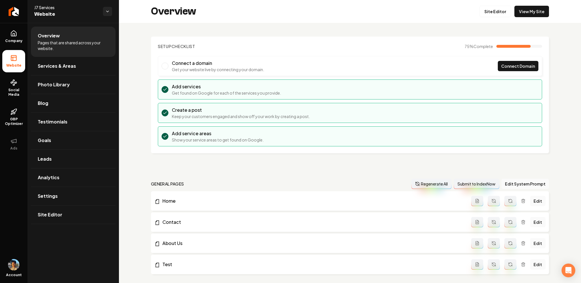
scroll to position [104, 0]
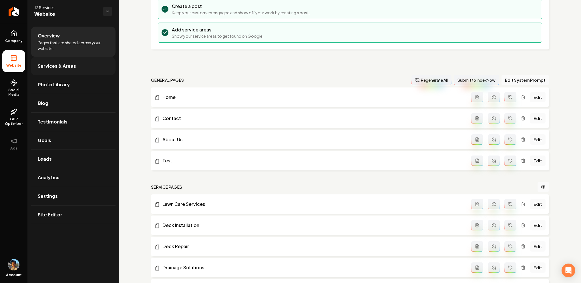
click at [65, 60] on link "Services & Areas" at bounding box center [73, 66] width 85 height 18
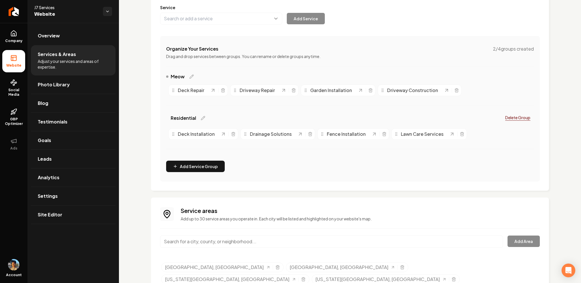
scroll to position [90, 0]
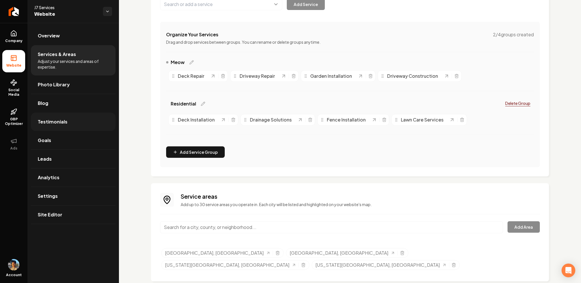
click at [65, 119] on span "Testimonials" at bounding box center [53, 121] width 30 height 7
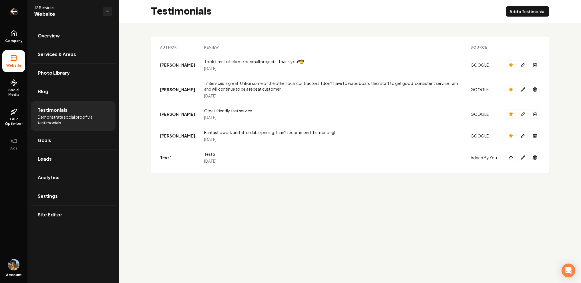
click at [14, 7] on link "Return to dashboard" at bounding box center [13, 11] width 27 height 23
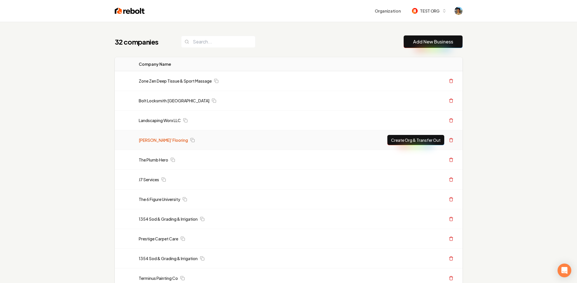
click at [153, 140] on link "Denis' Flooring" at bounding box center [163, 140] width 49 height 6
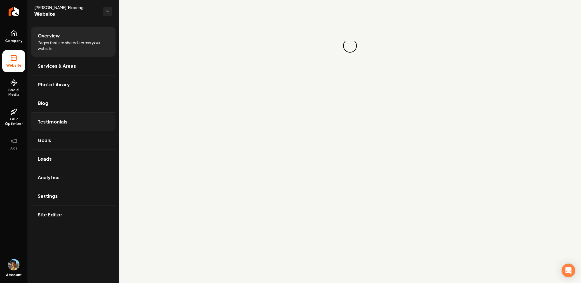
click at [47, 126] on link "Testimonials" at bounding box center [73, 122] width 85 height 18
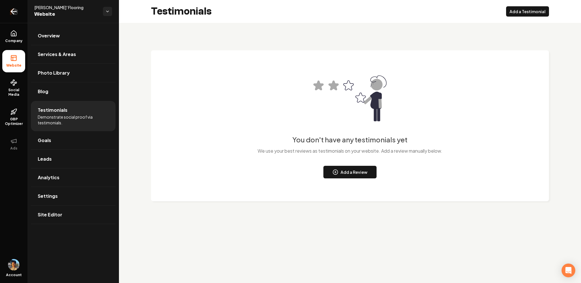
click at [15, 15] on icon "Return to dashboard" at bounding box center [13, 11] width 9 height 9
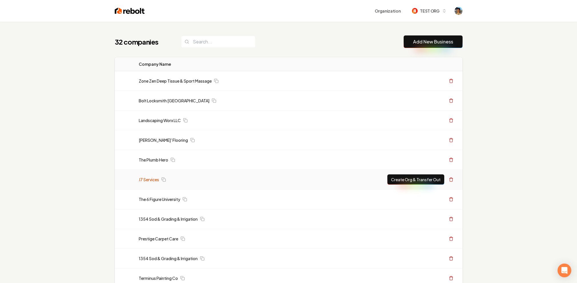
click at [148, 179] on link "J7 Services" at bounding box center [149, 180] width 20 height 6
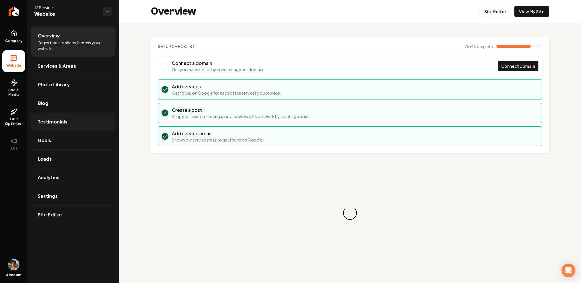
click at [72, 115] on link "Testimonials" at bounding box center [73, 122] width 85 height 18
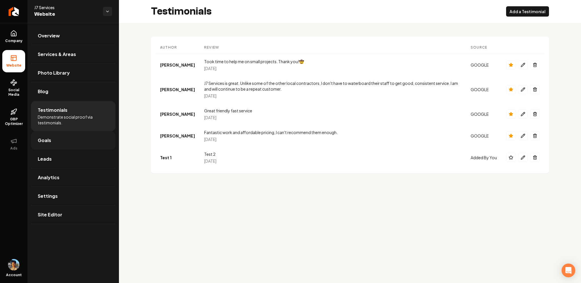
click at [55, 139] on link "Goals" at bounding box center [73, 140] width 85 height 18
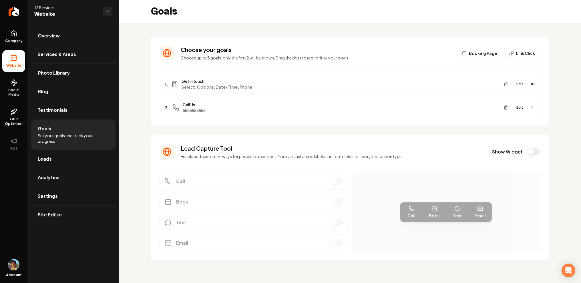
click at [536, 151] on button "Show Widget" at bounding box center [534, 151] width 13 height 7
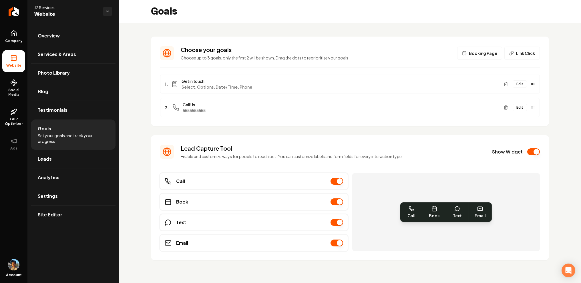
click at [518, 82] on button "Edit" at bounding box center [520, 83] width 14 height 7
click at [518, 85] on button "Edit" at bounding box center [520, 83] width 14 height 7
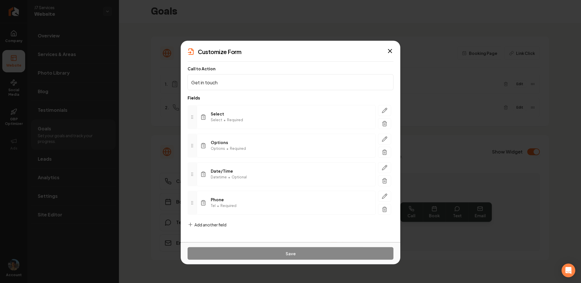
click at [298, 102] on div "Select Select • Required Options Options • Required Date/Time Datetime • Option…" at bounding box center [291, 160] width 206 height 119
click at [212, 229] on div "Add another field" at bounding box center [207, 229] width 39 height 15
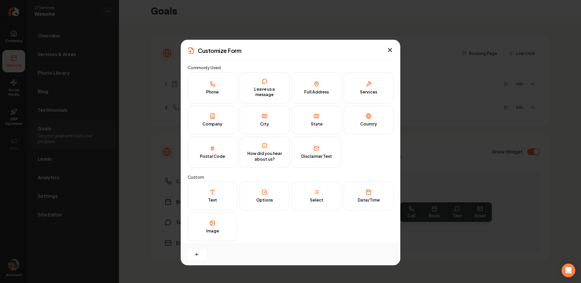
scroll to position [4, 0]
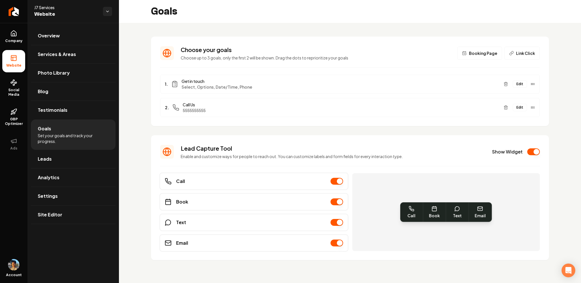
click at [521, 86] on button "Edit" at bounding box center [520, 83] width 14 height 7
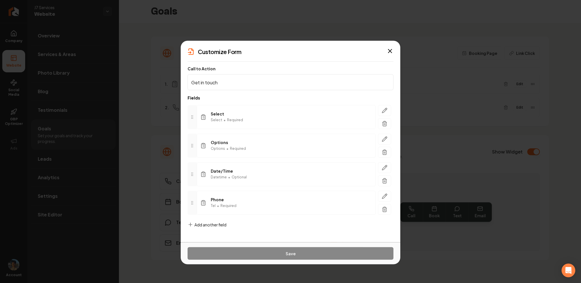
click at [207, 226] on span "Add another field" at bounding box center [211, 225] width 32 height 6
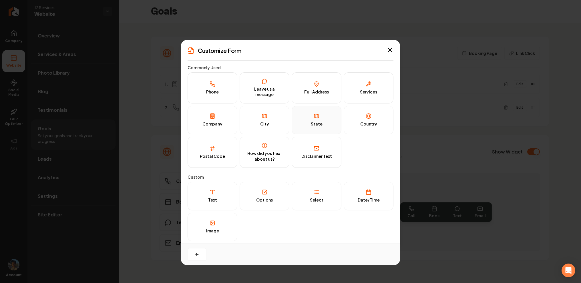
scroll to position [4, 0]
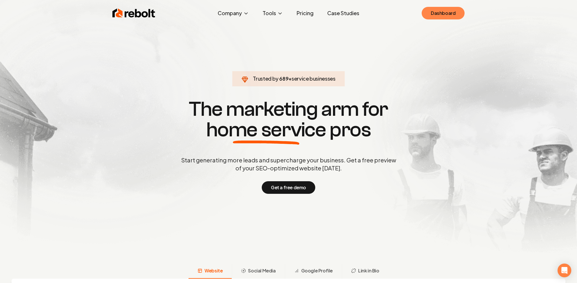
click at [431, 16] on link "Dashboard" at bounding box center [443, 13] width 43 height 13
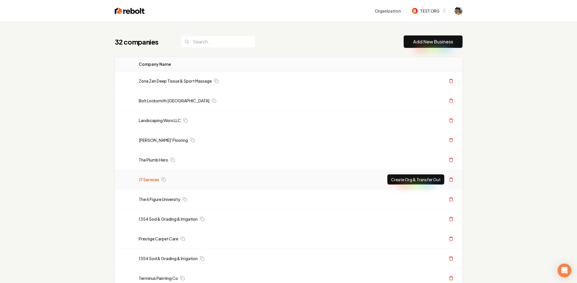
click at [146, 182] on link "J7 Services" at bounding box center [149, 180] width 20 height 6
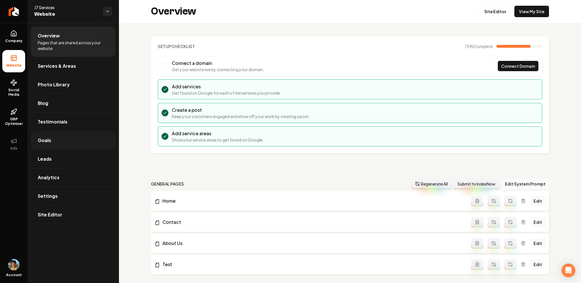
click at [57, 141] on link "Goals" at bounding box center [73, 140] width 85 height 18
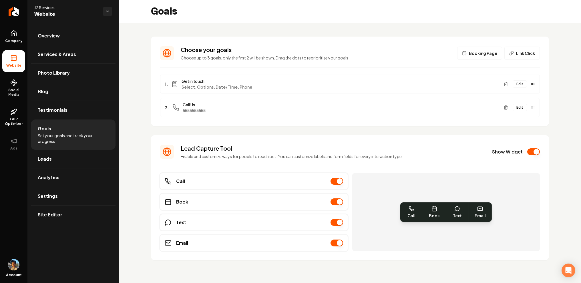
click at [520, 83] on button "Edit" at bounding box center [520, 83] width 14 height 7
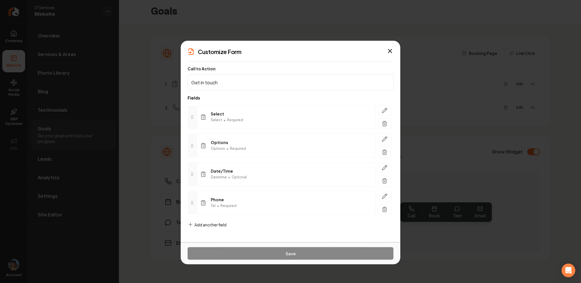
click at [212, 224] on span "Add another field" at bounding box center [211, 225] width 32 height 6
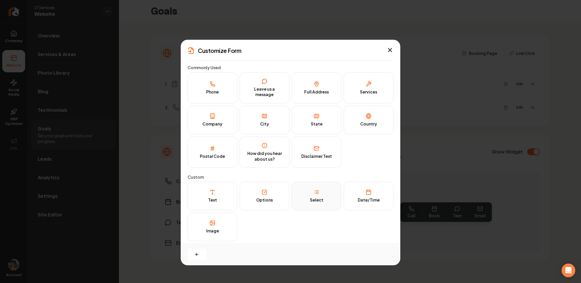
scroll to position [4, 0]
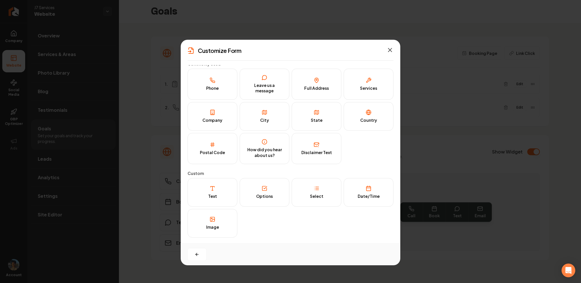
click at [391, 49] on icon "button" at bounding box center [390, 50] width 7 height 7
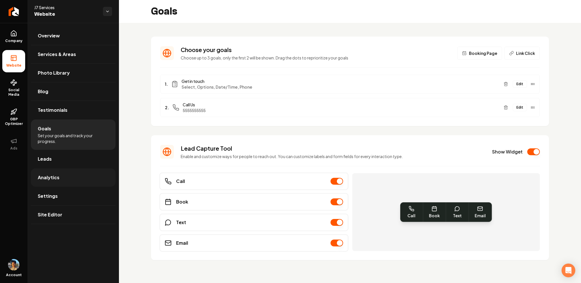
click at [56, 179] on span "Analytics" at bounding box center [49, 177] width 22 height 7
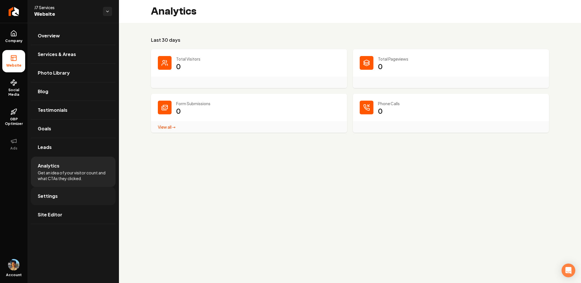
click at [53, 191] on link "Settings" at bounding box center [73, 196] width 85 height 18
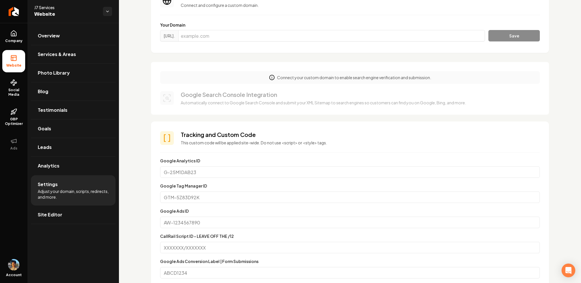
scroll to position [63, 0]
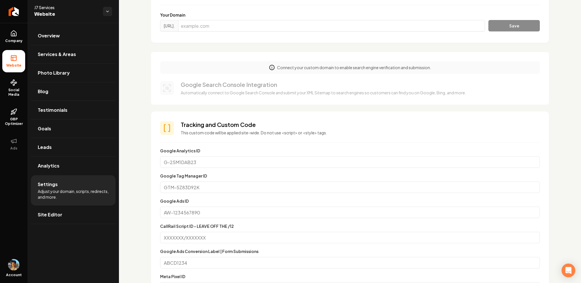
click at [315, 195] on form "Google Analytics ID Google Tag Manager ID Google Ads ID CallRail Script ID - LE…" at bounding box center [350, 283] width 380 height 273
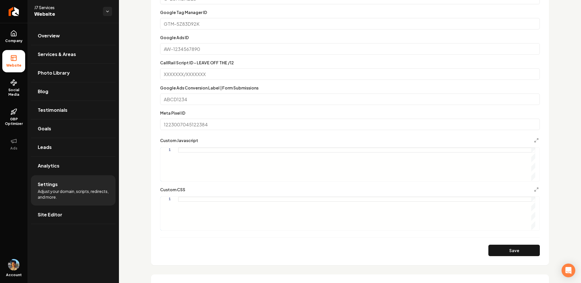
scroll to position [240, 0]
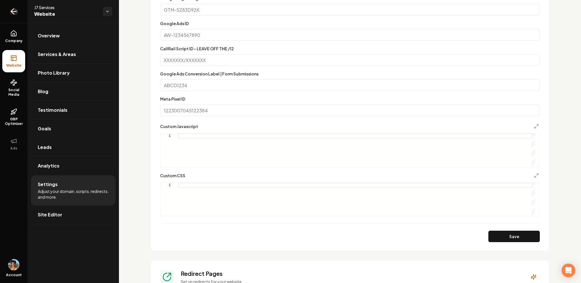
click at [14, 12] on icon "Return to dashboard" at bounding box center [13, 11] width 9 height 9
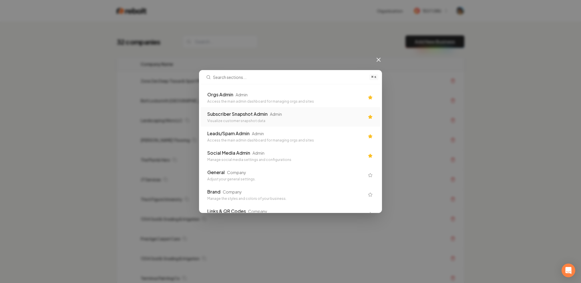
click at [234, 96] on div "Orgs Admin Admin" at bounding box center [285, 94] width 157 height 7
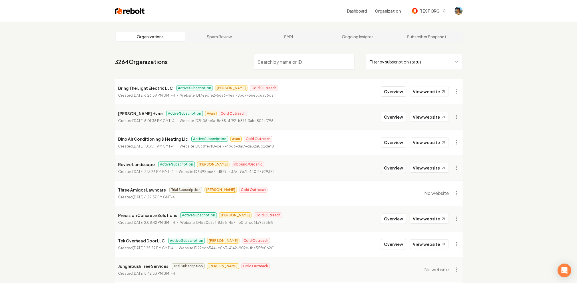
click at [389, 168] on button "Overview" at bounding box center [393, 168] width 25 height 10
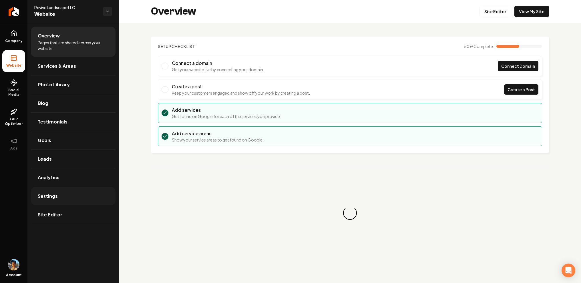
click at [66, 199] on link "Settings" at bounding box center [73, 196] width 85 height 18
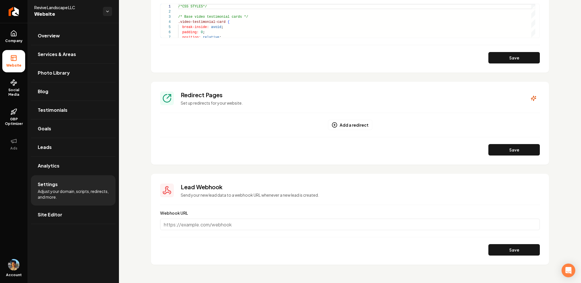
scroll to position [480, 0]
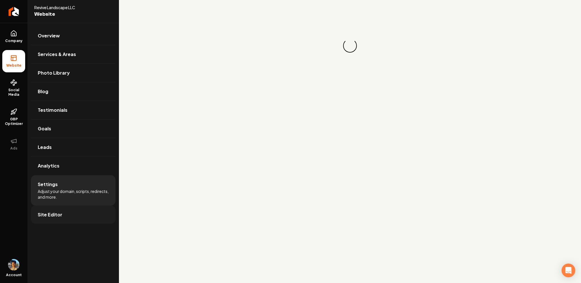
click at [54, 214] on span "Site Editor" at bounding box center [50, 214] width 25 height 7
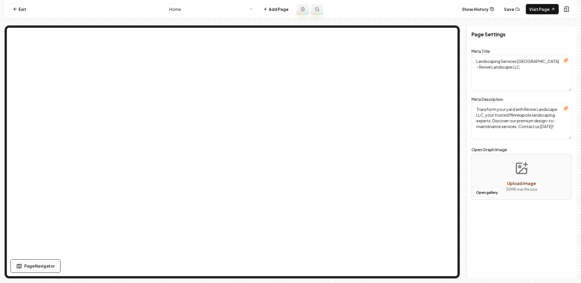
click at [38, 263] on span "Page Navigator" at bounding box center [39, 266] width 30 height 6
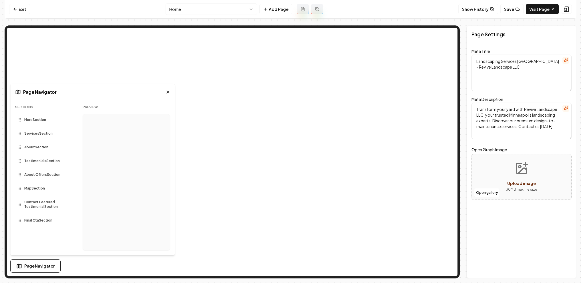
click at [168, 90] on icon at bounding box center [168, 92] width 5 height 5
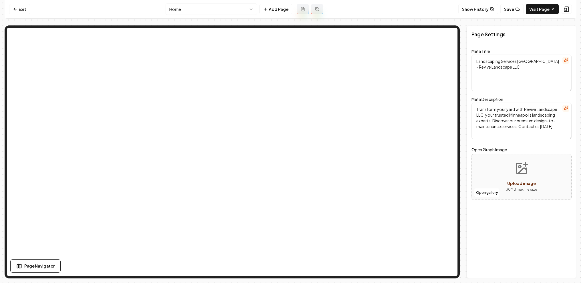
click at [462, 21] on div "Exit Home Add Page Show History Save Visit Page Page Navigator Page Settings Me…" at bounding box center [291, 139] width 572 height 279
click at [19, 9] on link "Exit" at bounding box center [19, 9] width 21 height 10
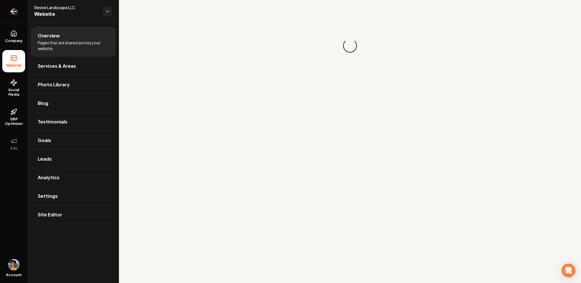
click at [21, 11] on link "Return to dashboard" at bounding box center [13, 11] width 27 height 23
